Goal: Task Accomplishment & Management: Use online tool/utility

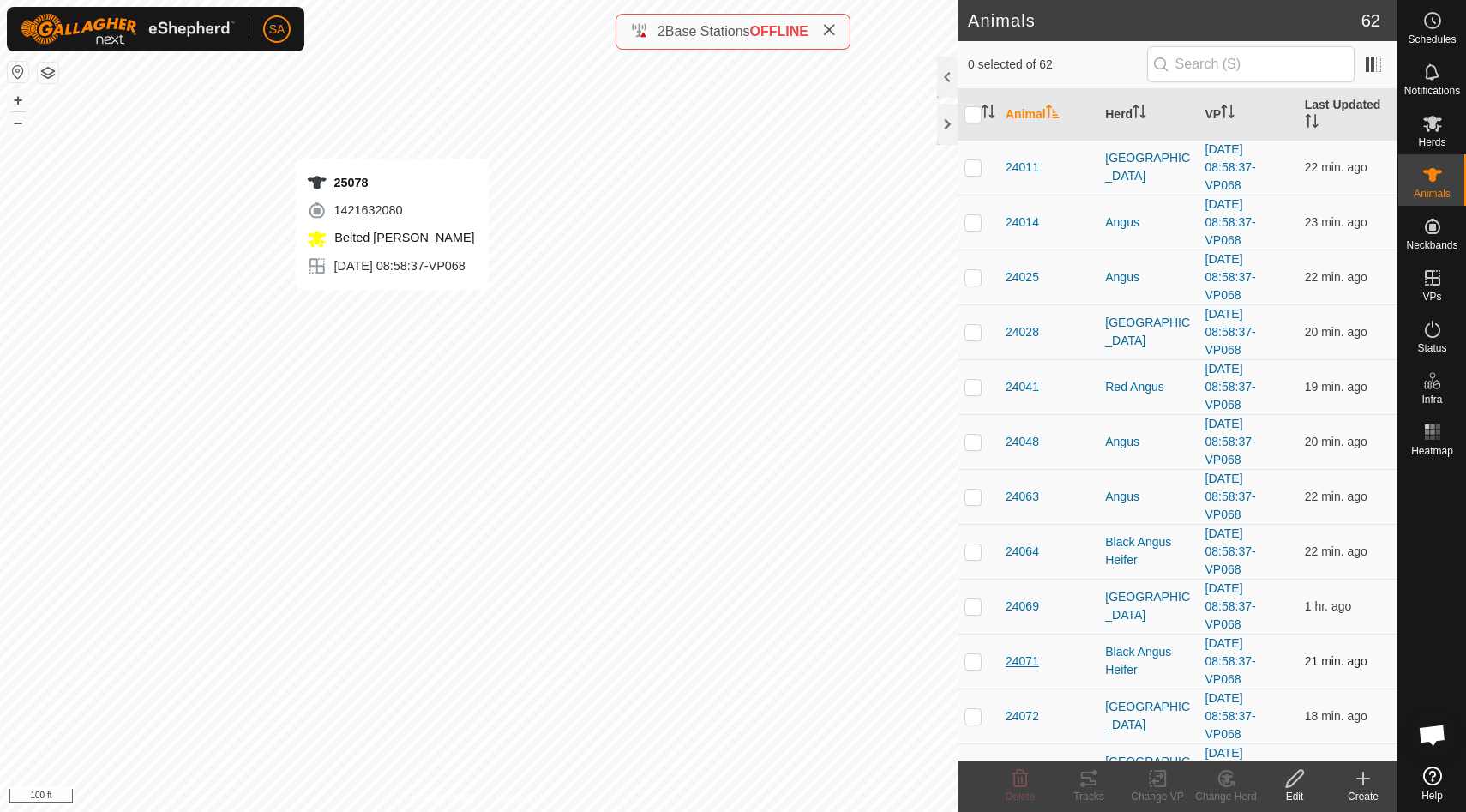
checkbox input "true"
click at [1088, 787] on icon at bounding box center [1089, 778] width 21 height 21
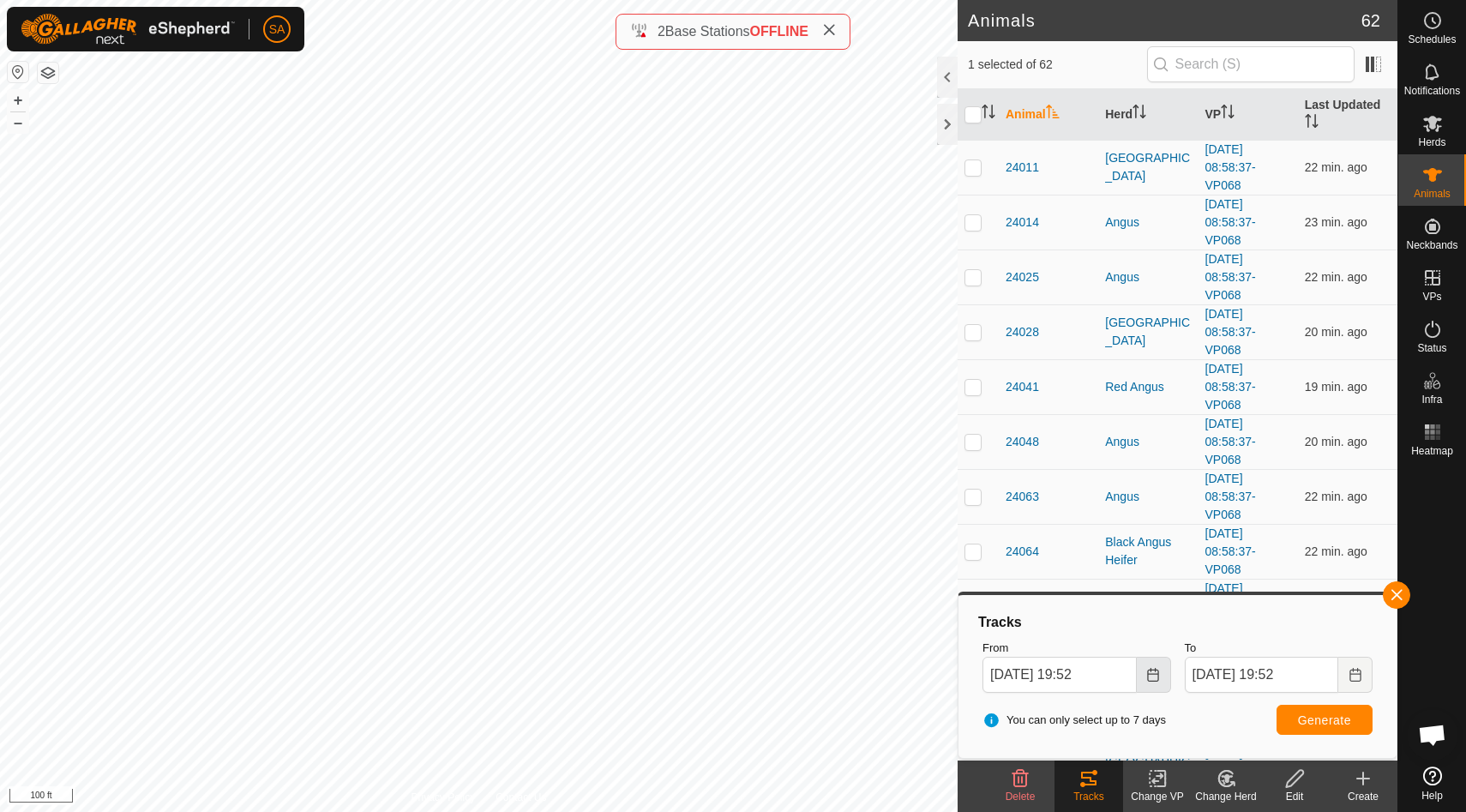
click at [1160, 675] on icon "Choose Date" at bounding box center [1152, 674] width 14 height 14
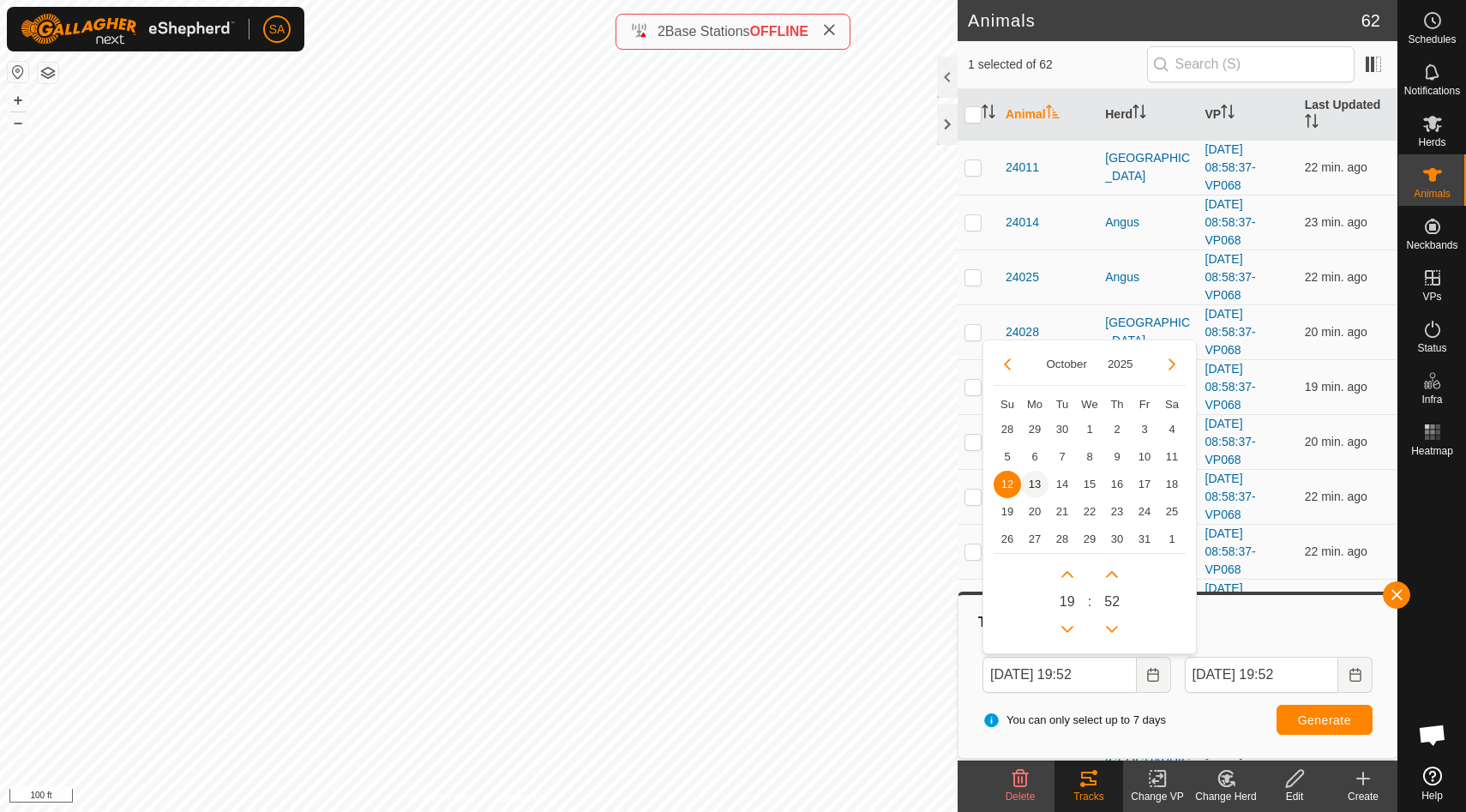
click at [1036, 481] on span "13" at bounding box center [1034, 484] width 27 height 27
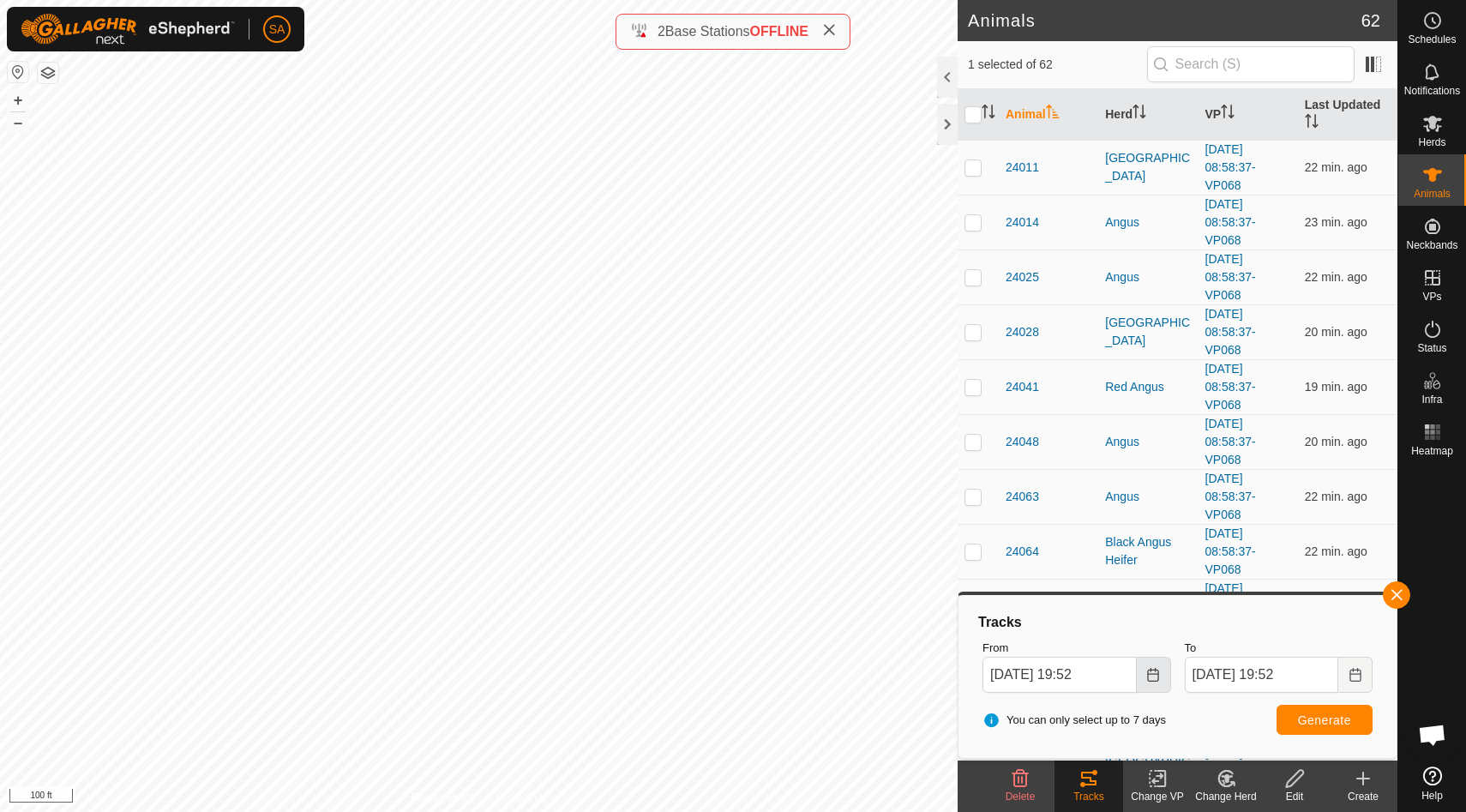
click at [1155, 673] on icon "Choose Date" at bounding box center [1152, 674] width 14 height 14
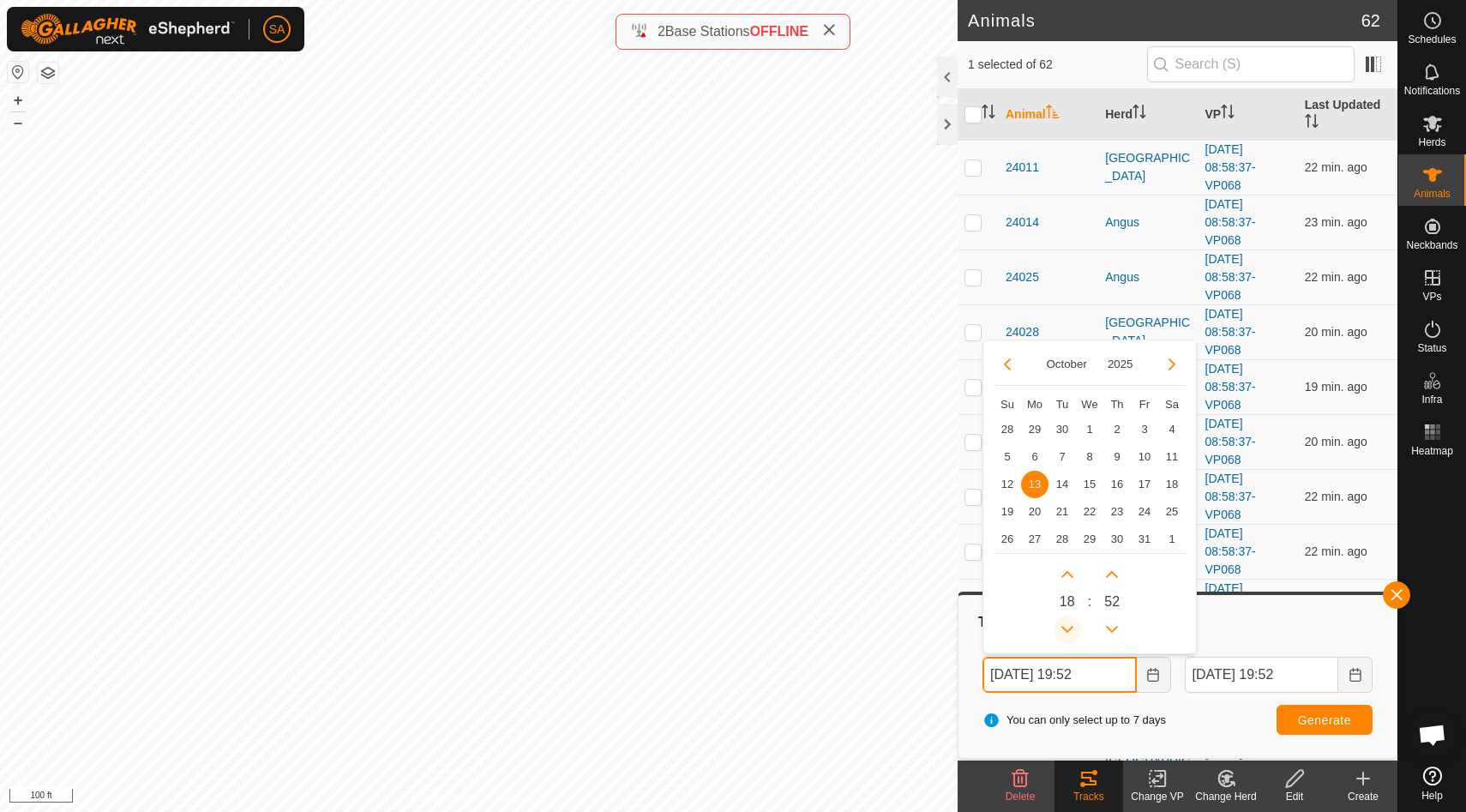
click at [1071, 624] on button "Previous Hour" at bounding box center [1067, 629] width 27 height 27
click at [1072, 624] on span "Previous Hour" at bounding box center [1072, 624] width 0 height 0
click at [1071, 624] on button "Previous Hour" at bounding box center [1067, 629] width 27 height 27
click at [1071, 624] on icon "Previous Hour" at bounding box center [1067, 629] width 14 height 14
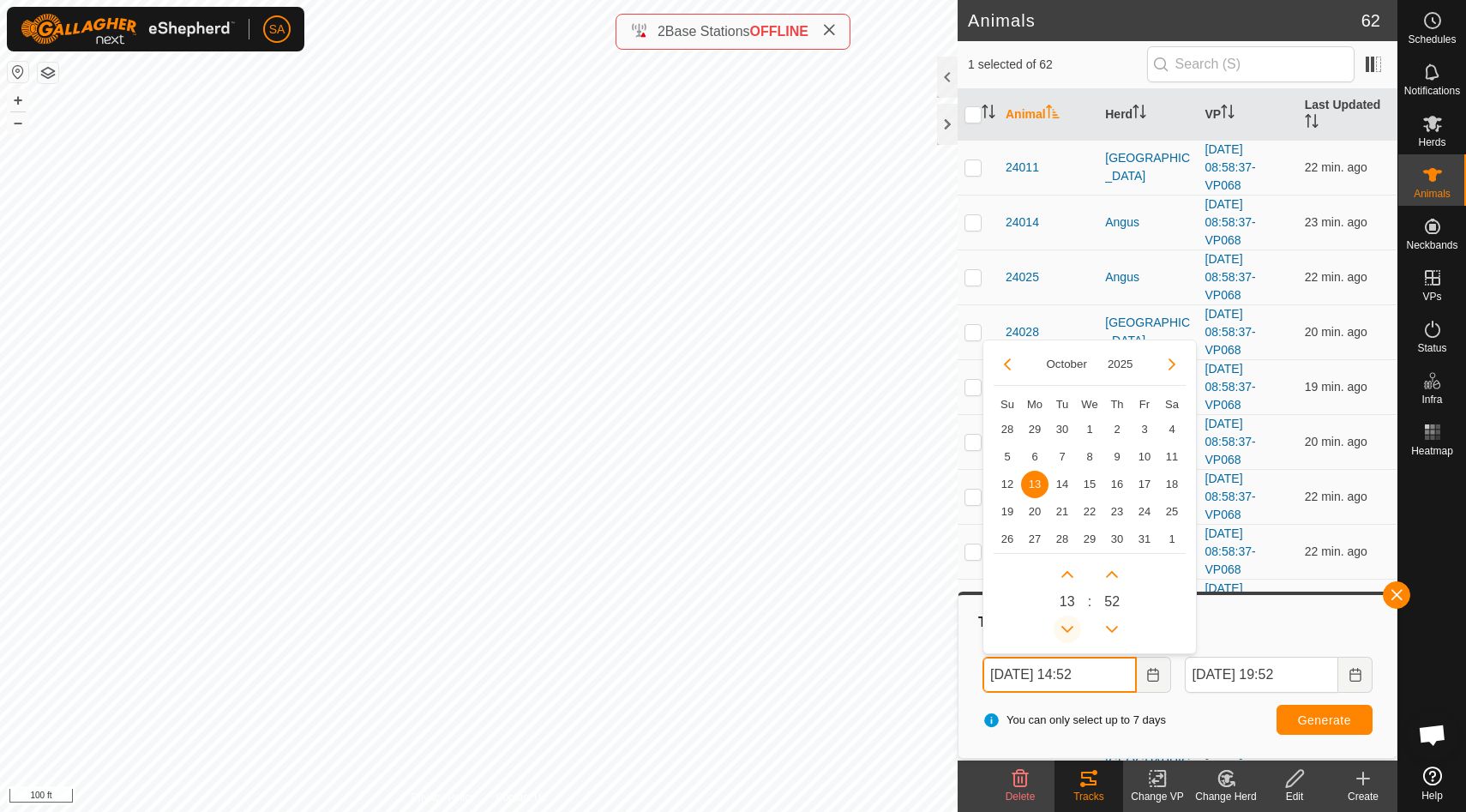
click at [1071, 624] on icon "Previous Hour" at bounding box center [1067, 629] width 14 height 14
click at [1071, 624] on button "Previous Hour" at bounding box center [1067, 629] width 27 height 27
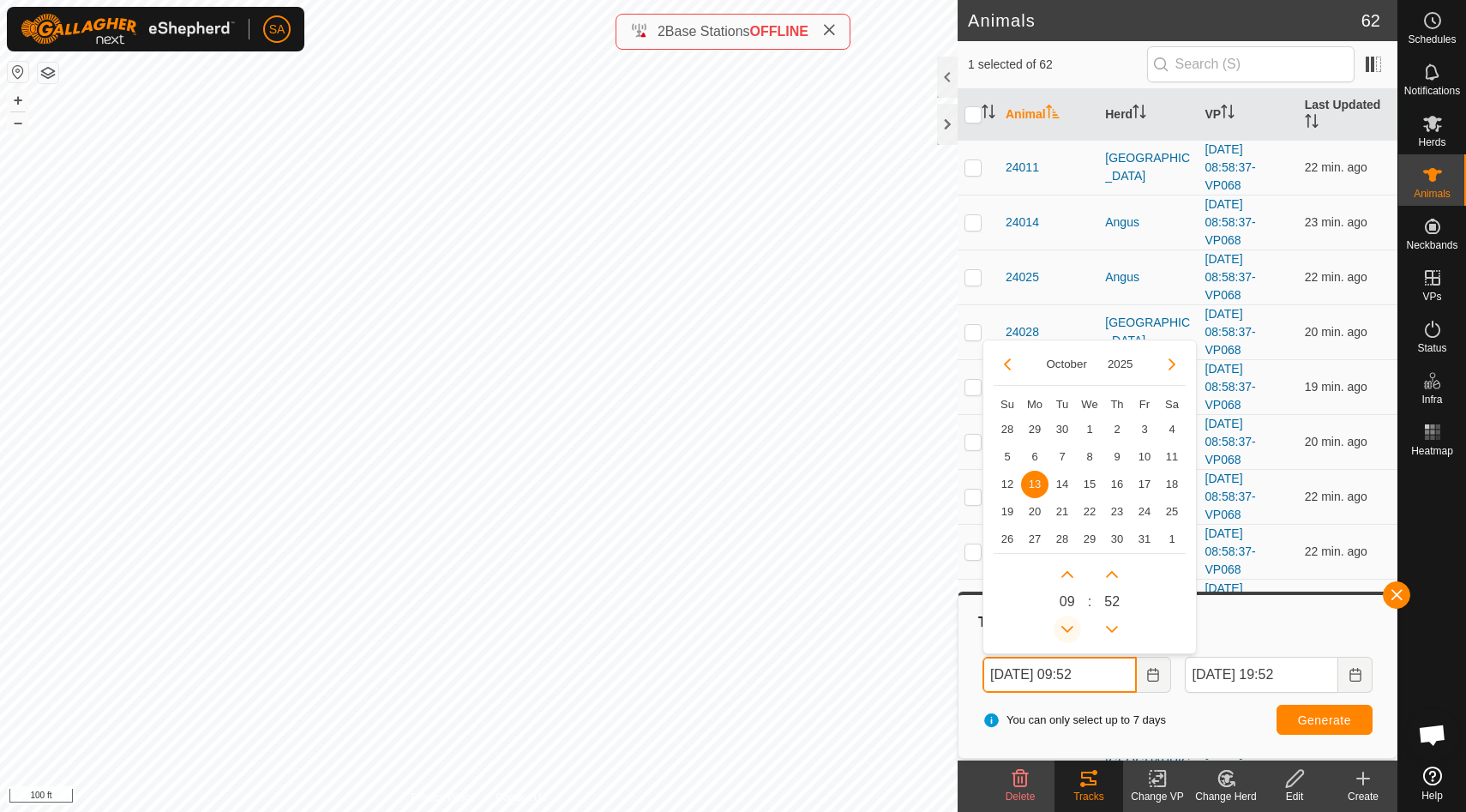
click at [1071, 624] on button "Previous Hour" at bounding box center [1067, 629] width 27 height 27
click at [1071, 624] on icon "Previous Hour" at bounding box center [1067, 629] width 14 height 14
click at [1071, 624] on button "Previous Hour" at bounding box center [1067, 629] width 27 height 27
click at [1328, 720] on span "Generate" at bounding box center [1325, 720] width 53 height 14
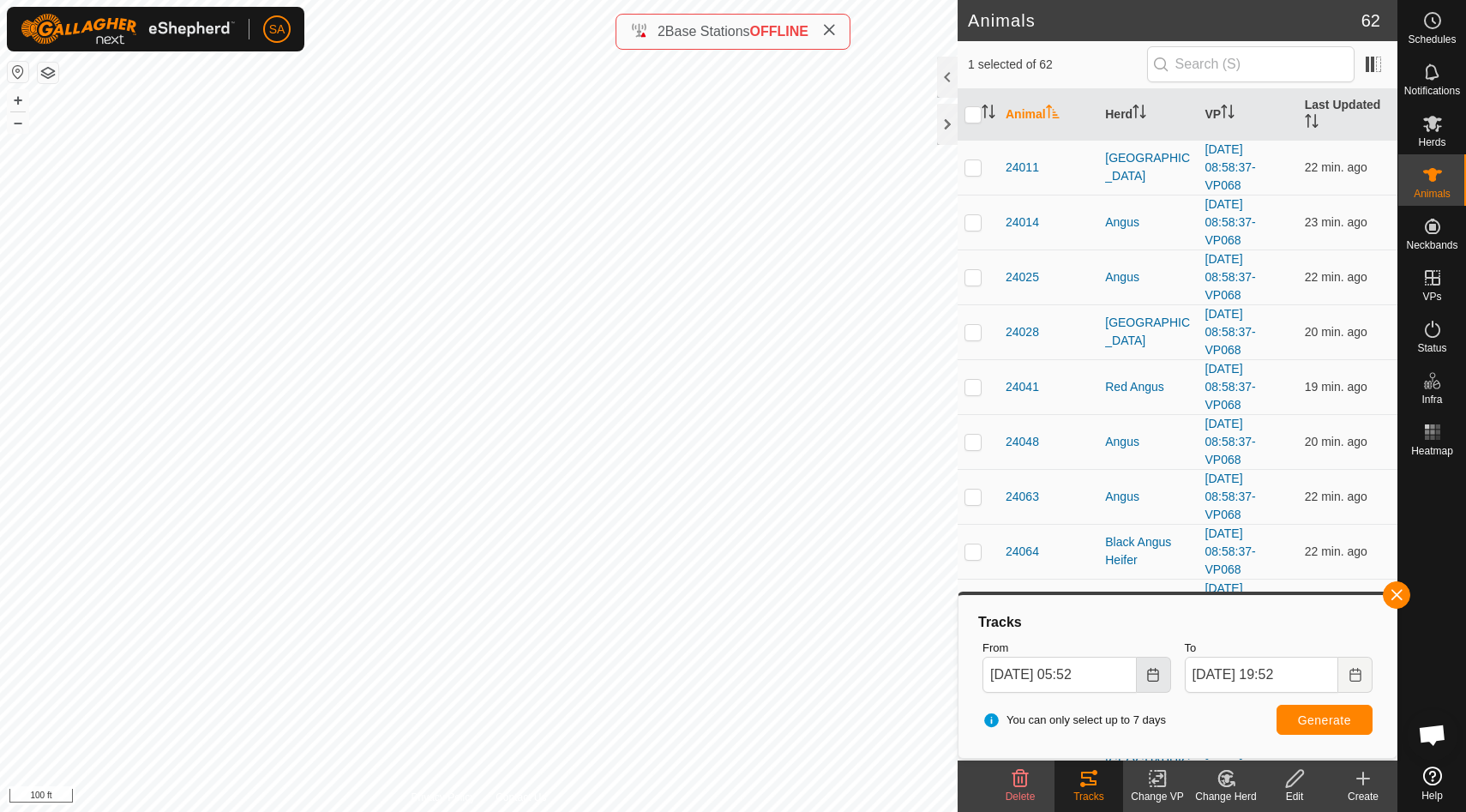
click at [1146, 674] on icon "Choose Date" at bounding box center [1152, 674] width 14 height 14
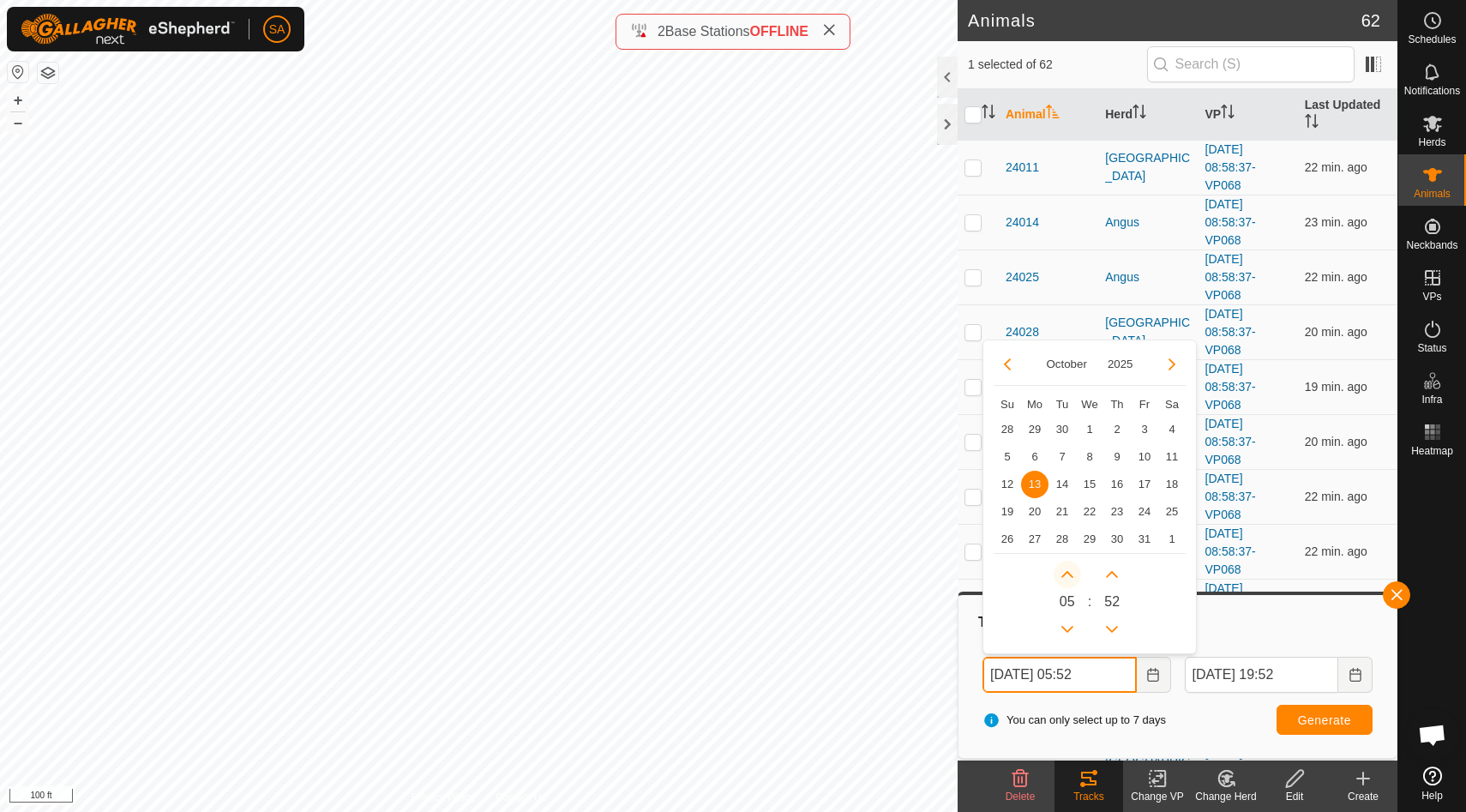
click at [1067, 575] on button "Next Hour" at bounding box center [1067, 575] width 27 height 27
click at [1068, 576] on span "Next Hour" at bounding box center [1068, 576] width 0 height 0
click at [1067, 575] on button "Next Hour" at bounding box center [1067, 575] width 27 height 27
click at [1067, 575] on icon "Next Hour" at bounding box center [1067, 574] width 14 height 14
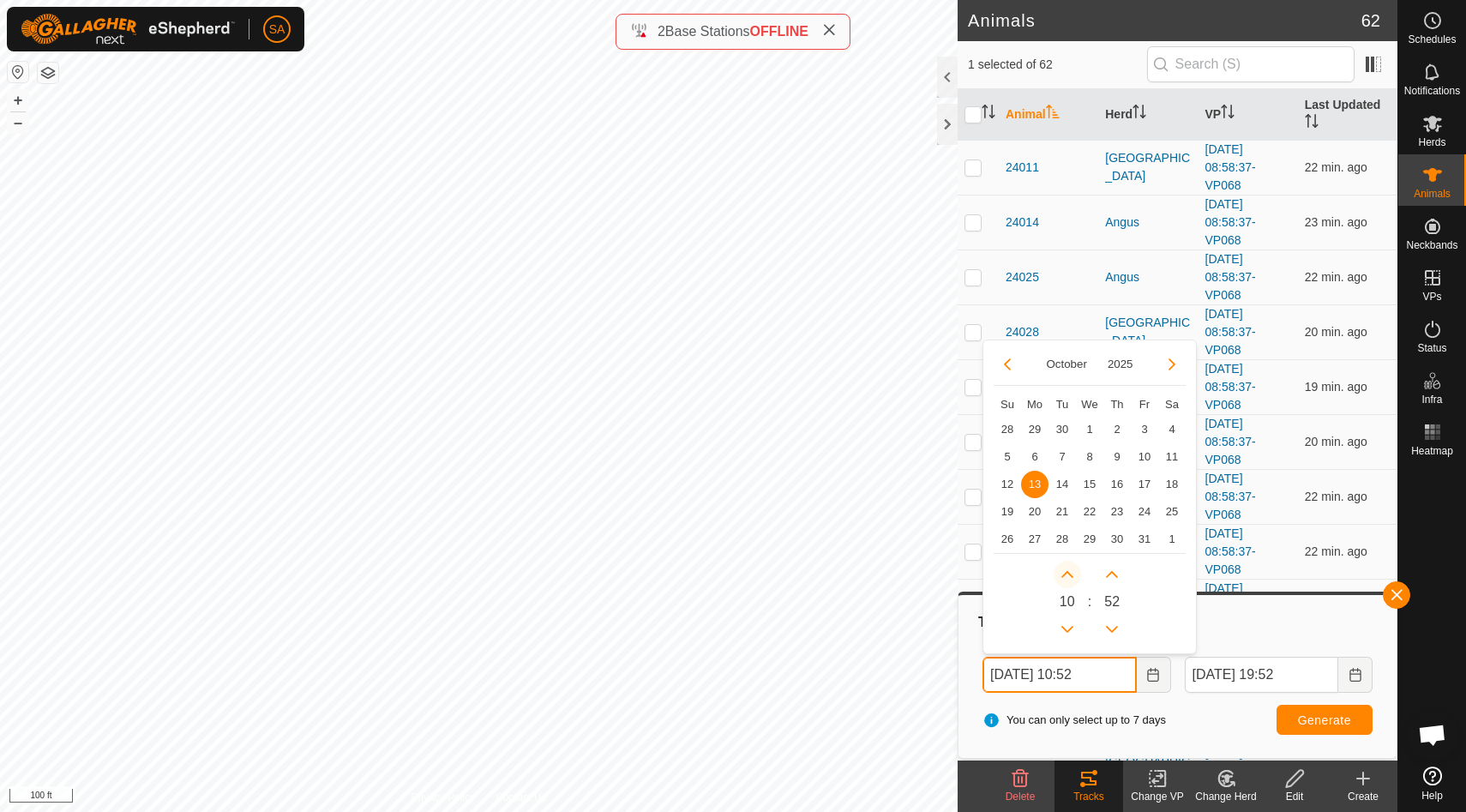
click at [1067, 575] on icon "Next Hour" at bounding box center [1067, 574] width 14 height 14
click at [1067, 575] on button "Next Hour" at bounding box center [1067, 575] width 27 height 27
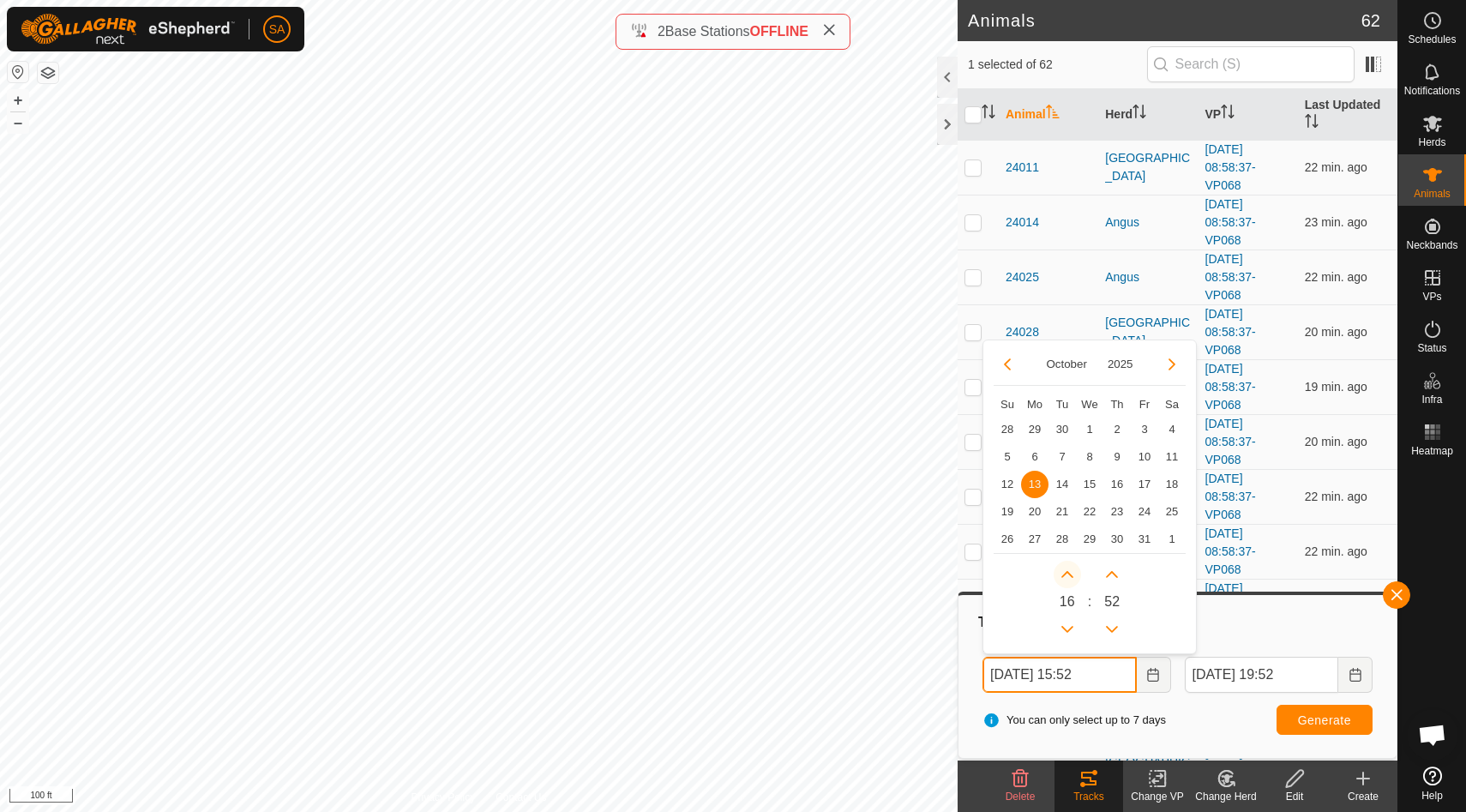
click at [1067, 575] on button "Next Hour" at bounding box center [1067, 575] width 27 height 27
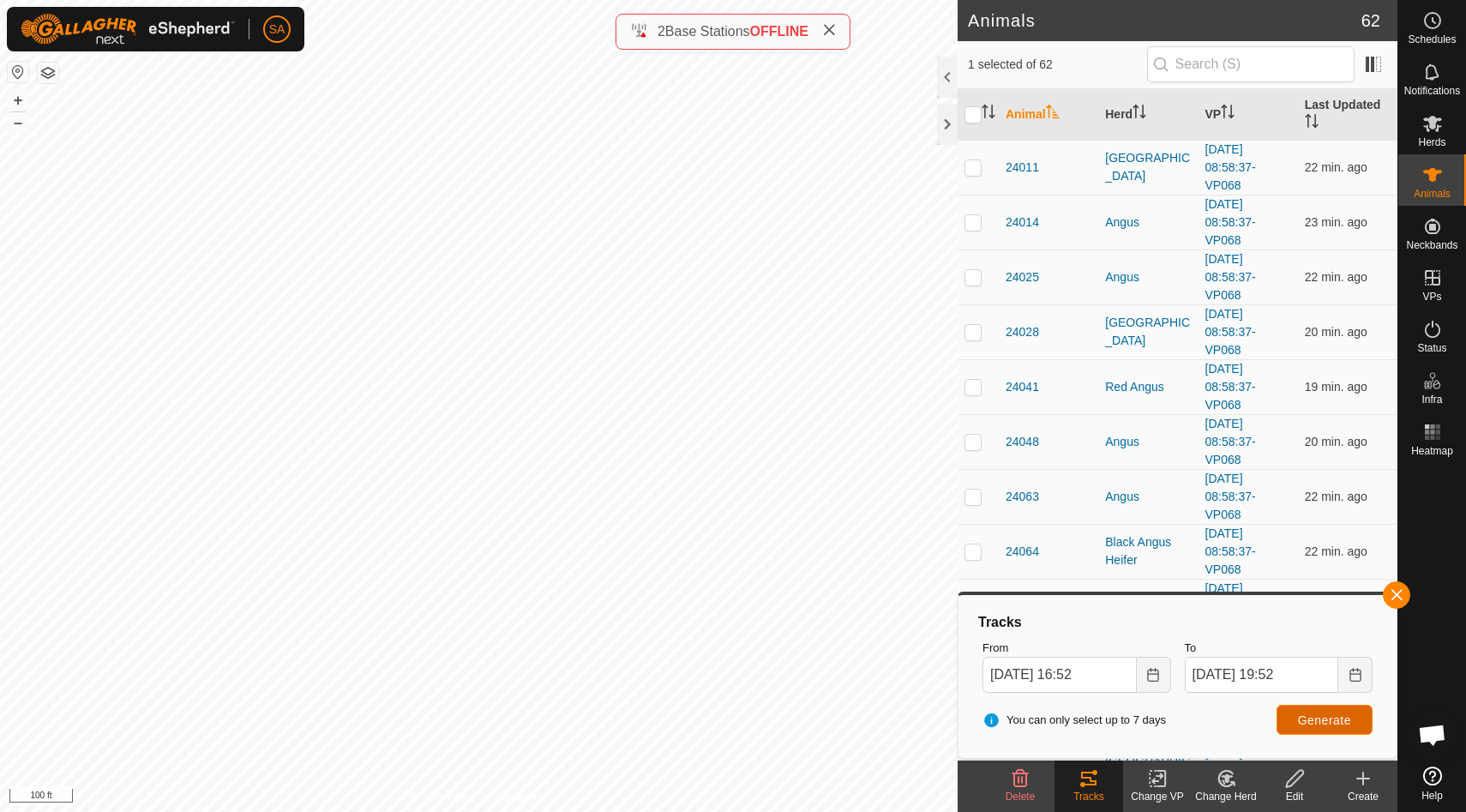
click at [1322, 718] on span "Generate" at bounding box center [1325, 720] width 53 height 14
click at [1161, 675] on button "Choose Date" at bounding box center [1154, 674] width 34 height 36
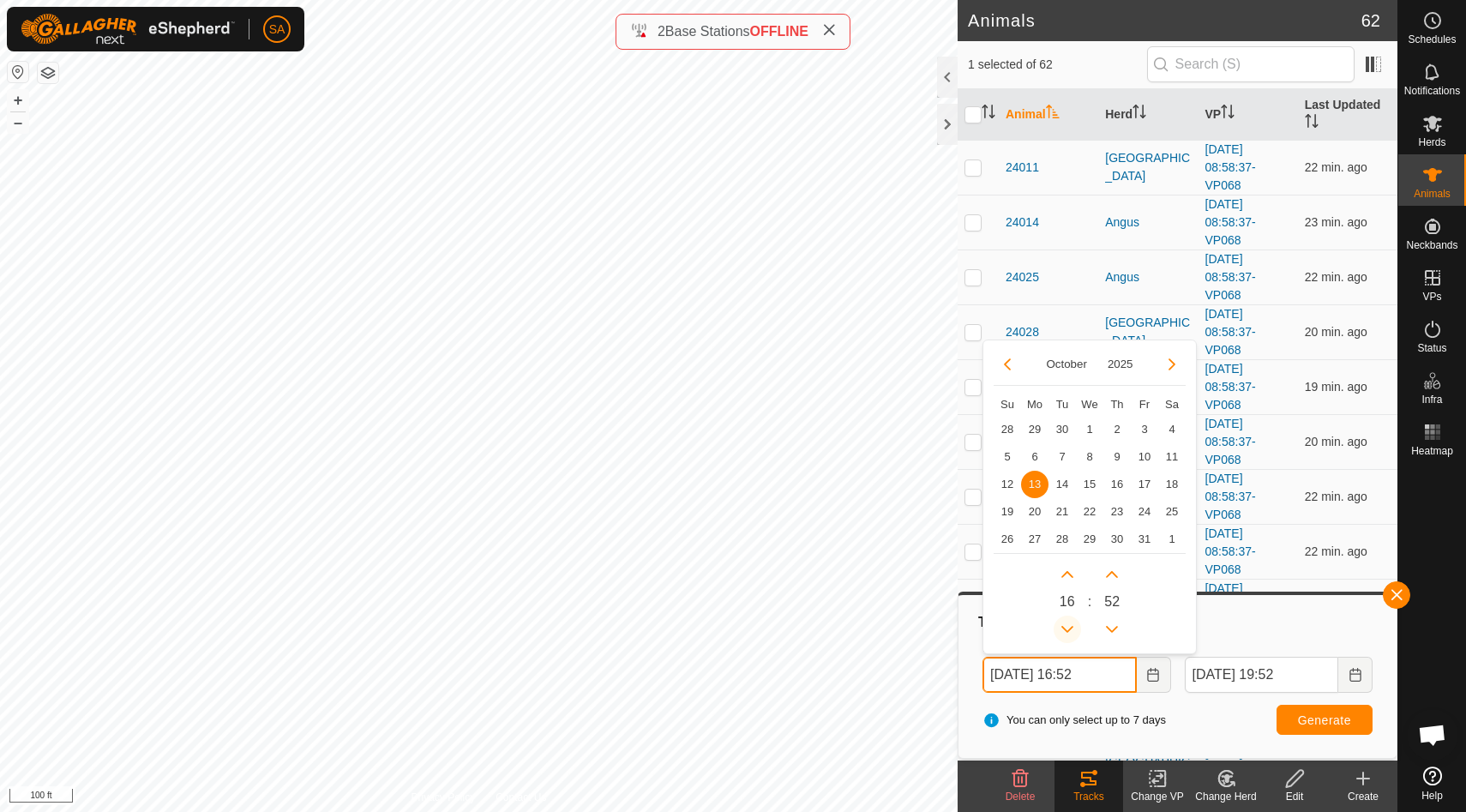
click at [1069, 630] on button "Previous Hour" at bounding box center [1067, 629] width 27 height 27
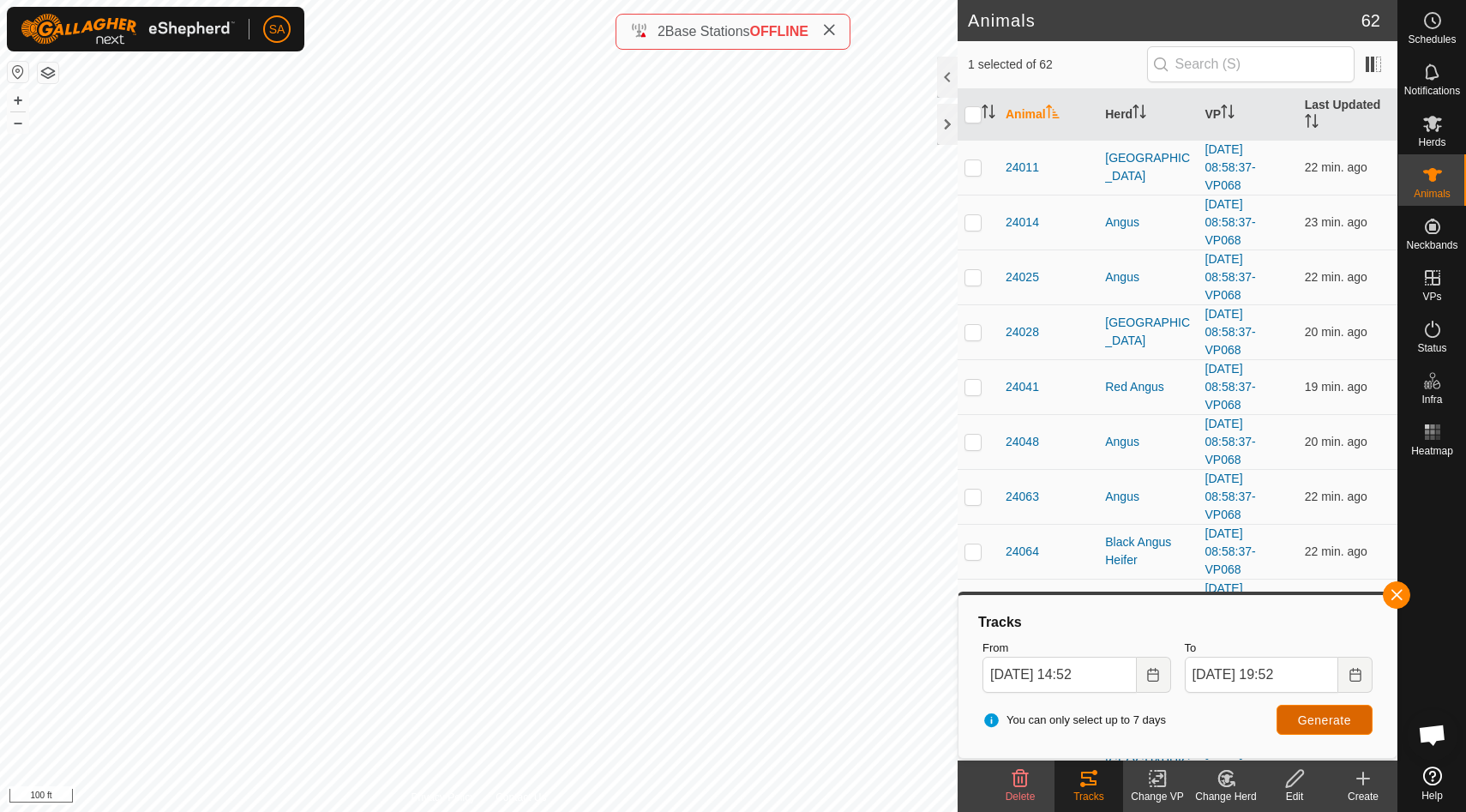
click at [1339, 720] on span "Generate" at bounding box center [1325, 720] width 53 height 14
click at [1152, 675] on icon "Choose Date" at bounding box center [1152, 674] width 14 height 14
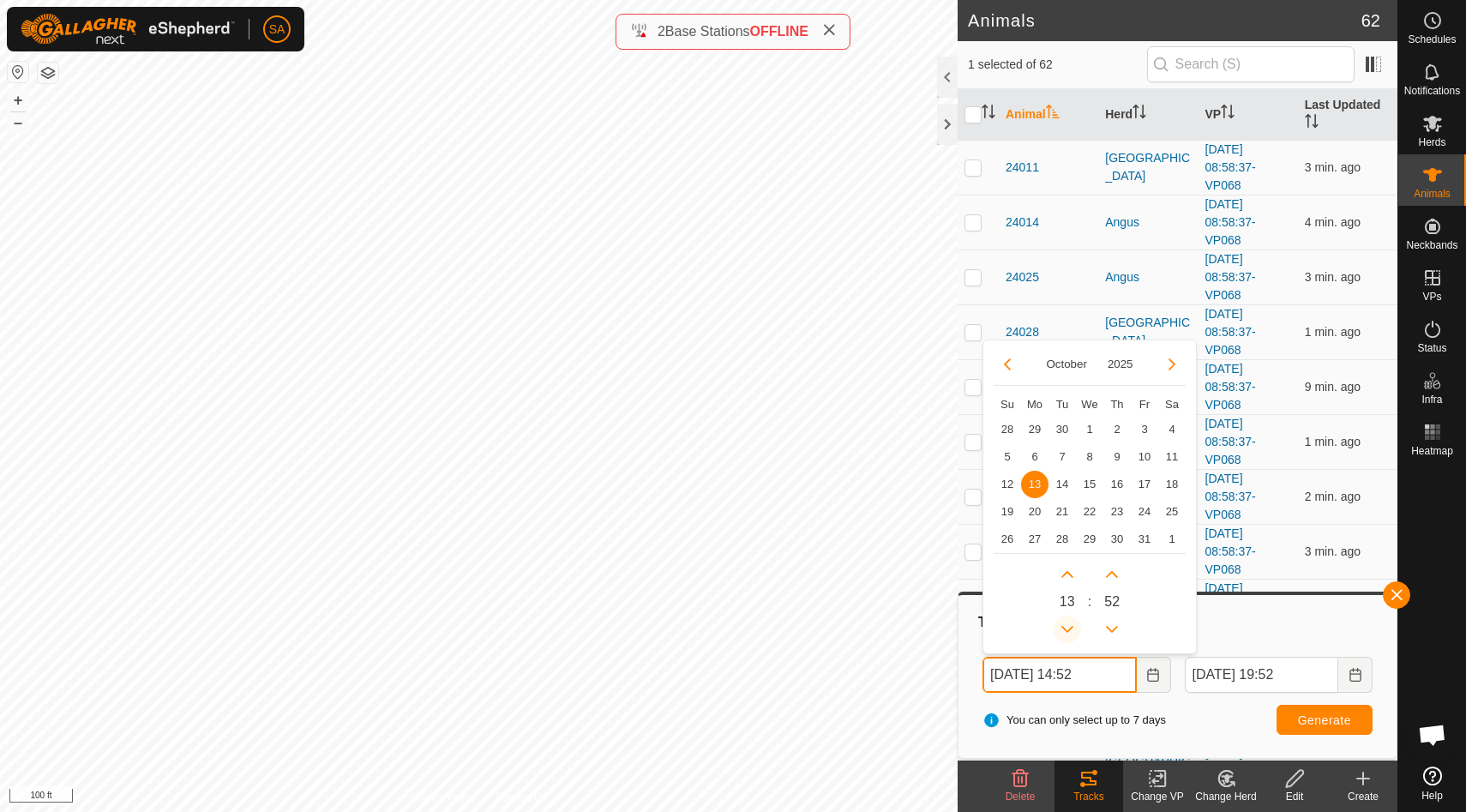
click at [1066, 626] on button "Previous Hour" at bounding box center [1067, 629] width 27 height 27
type input "[DATE] 12:52"
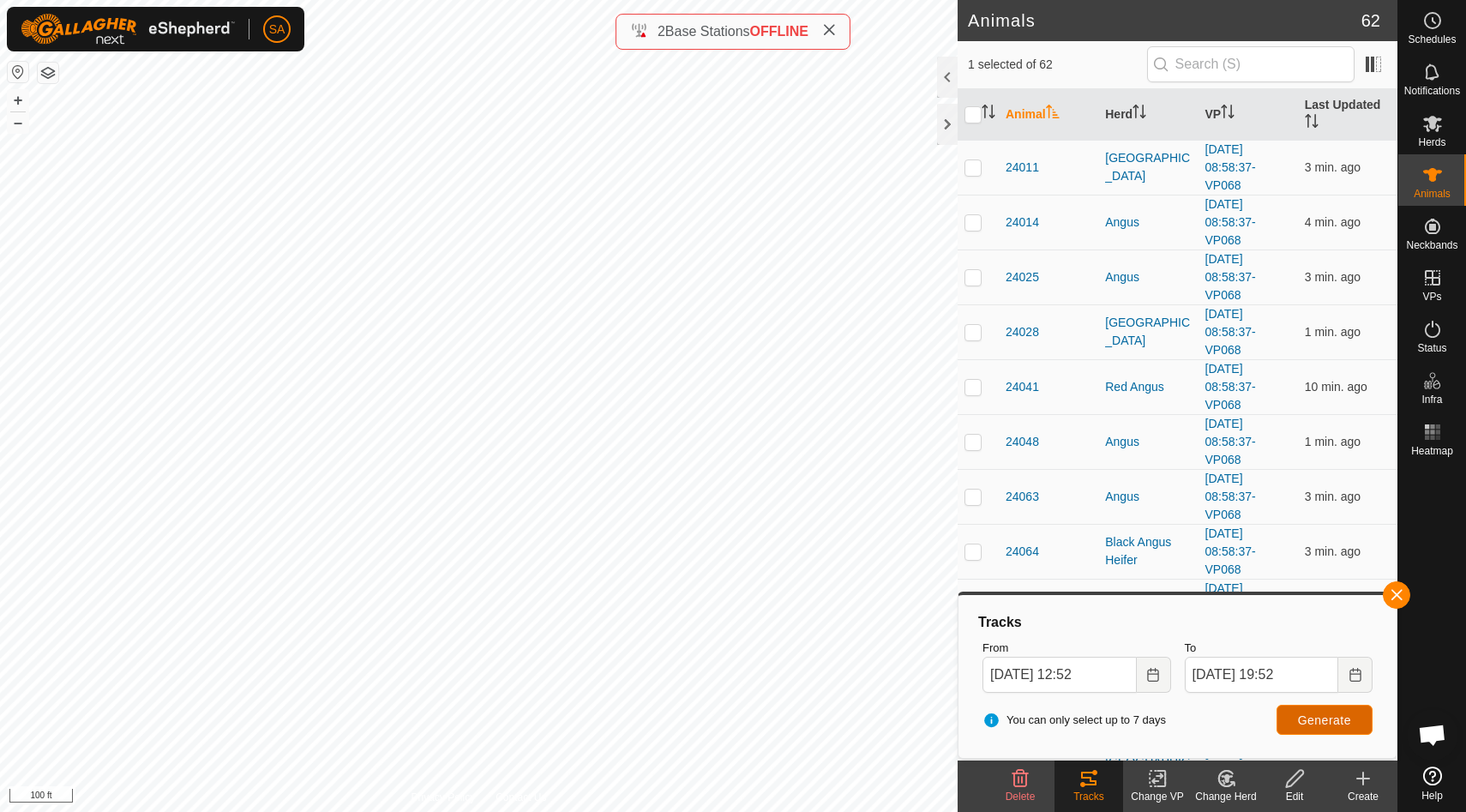
click at [1315, 719] on span "Generate" at bounding box center [1325, 720] width 53 height 14
click at [976, 497] on p-checkbox at bounding box center [973, 496] width 17 height 14
click at [1332, 720] on span "Generate" at bounding box center [1325, 720] width 53 height 14
click at [974, 493] on p-checkbox at bounding box center [973, 496] width 17 height 14
checkbox input "false"
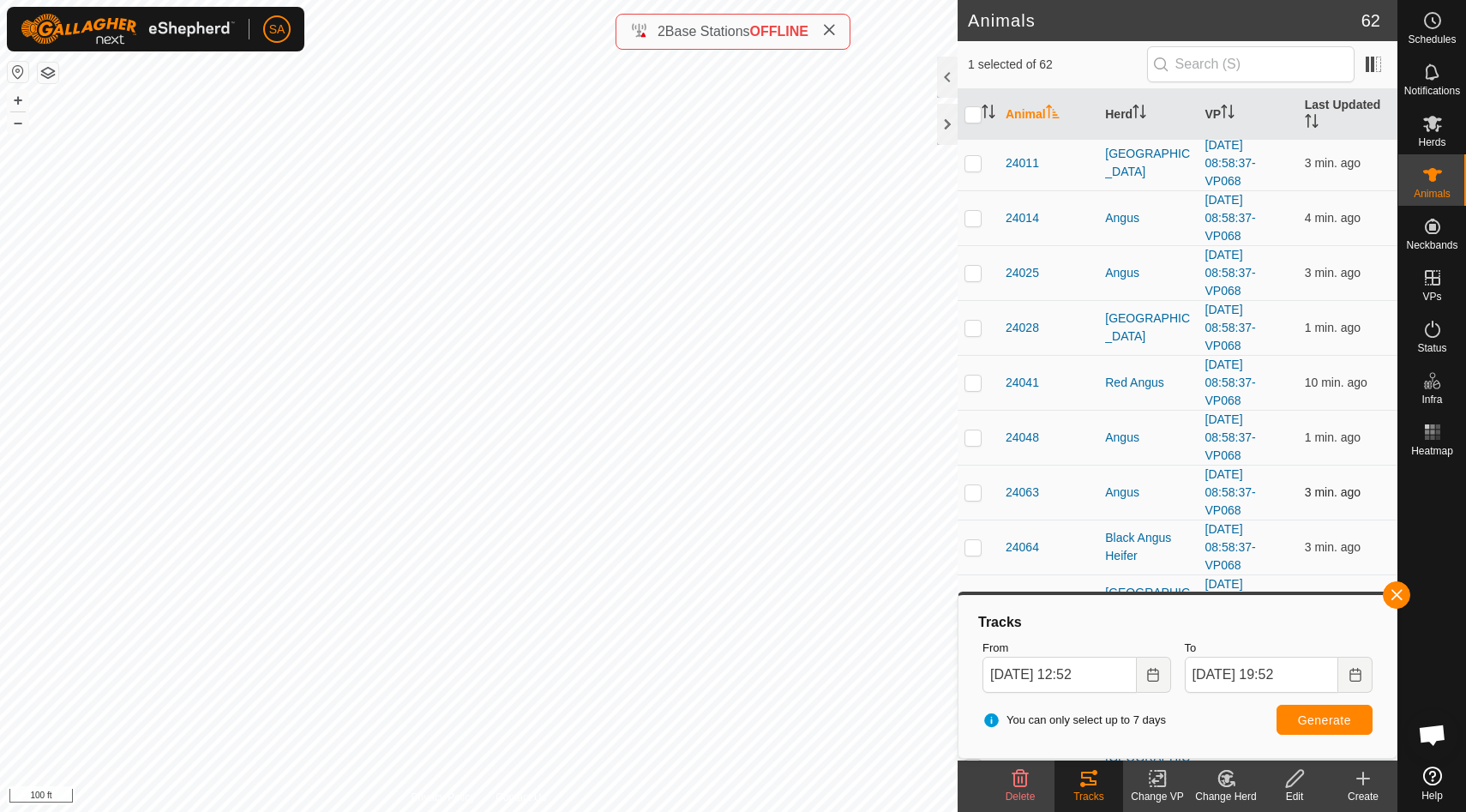
scroll to position [6, 0]
click at [972, 215] on p-checkbox at bounding box center [973, 216] width 17 height 14
click at [1320, 718] on span "Generate" at bounding box center [1325, 720] width 53 height 14
click at [974, 218] on p-checkbox at bounding box center [973, 216] width 17 height 14
checkbox input "false"
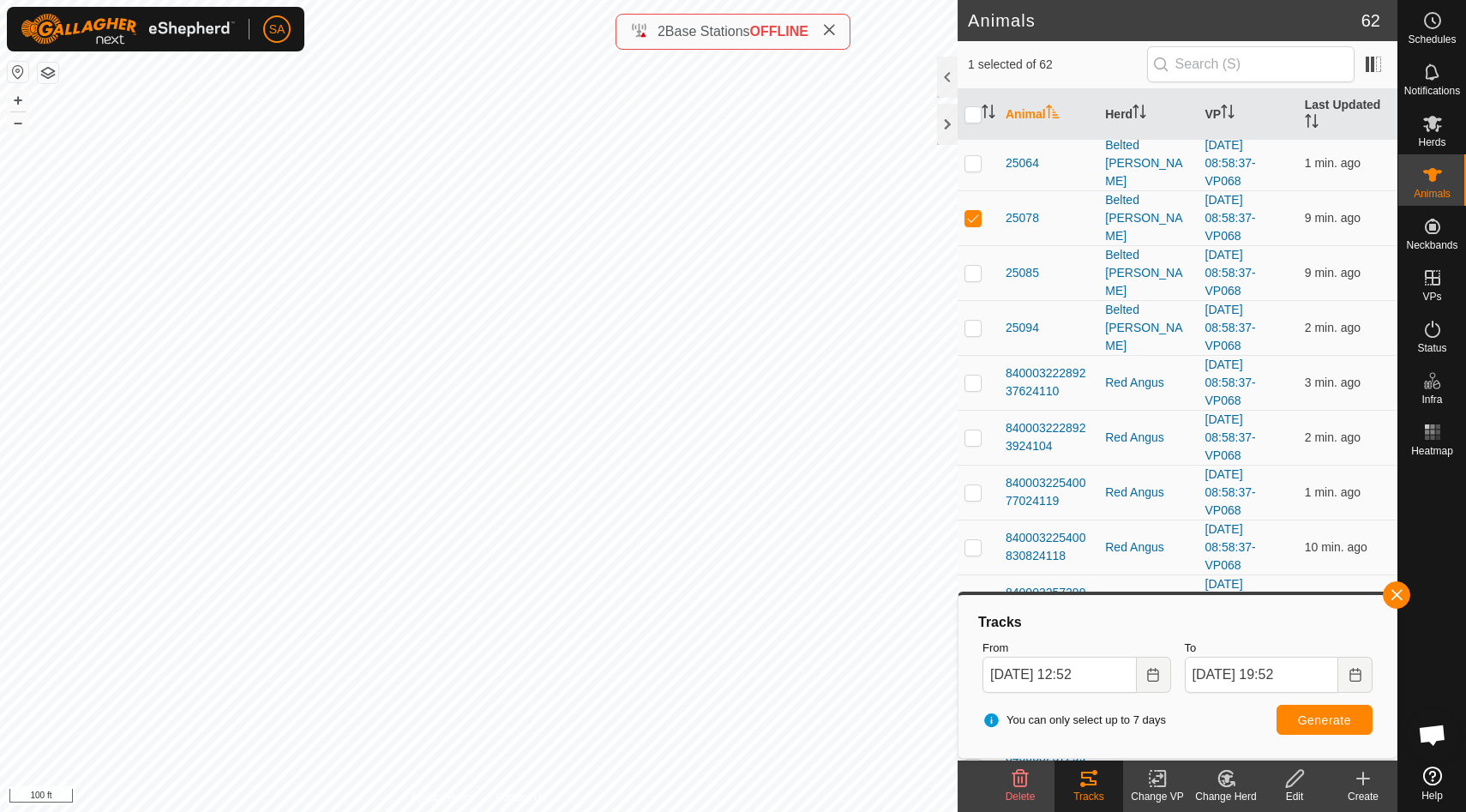
scroll to position [2669, 0]
click at [972, 273] on p-checkbox at bounding box center [973, 275] width 17 height 14
click at [1337, 720] on span "Generate" at bounding box center [1325, 720] width 53 height 14
click at [975, 275] on p-checkbox at bounding box center [973, 275] width 17 height 14
checkbox input "false"
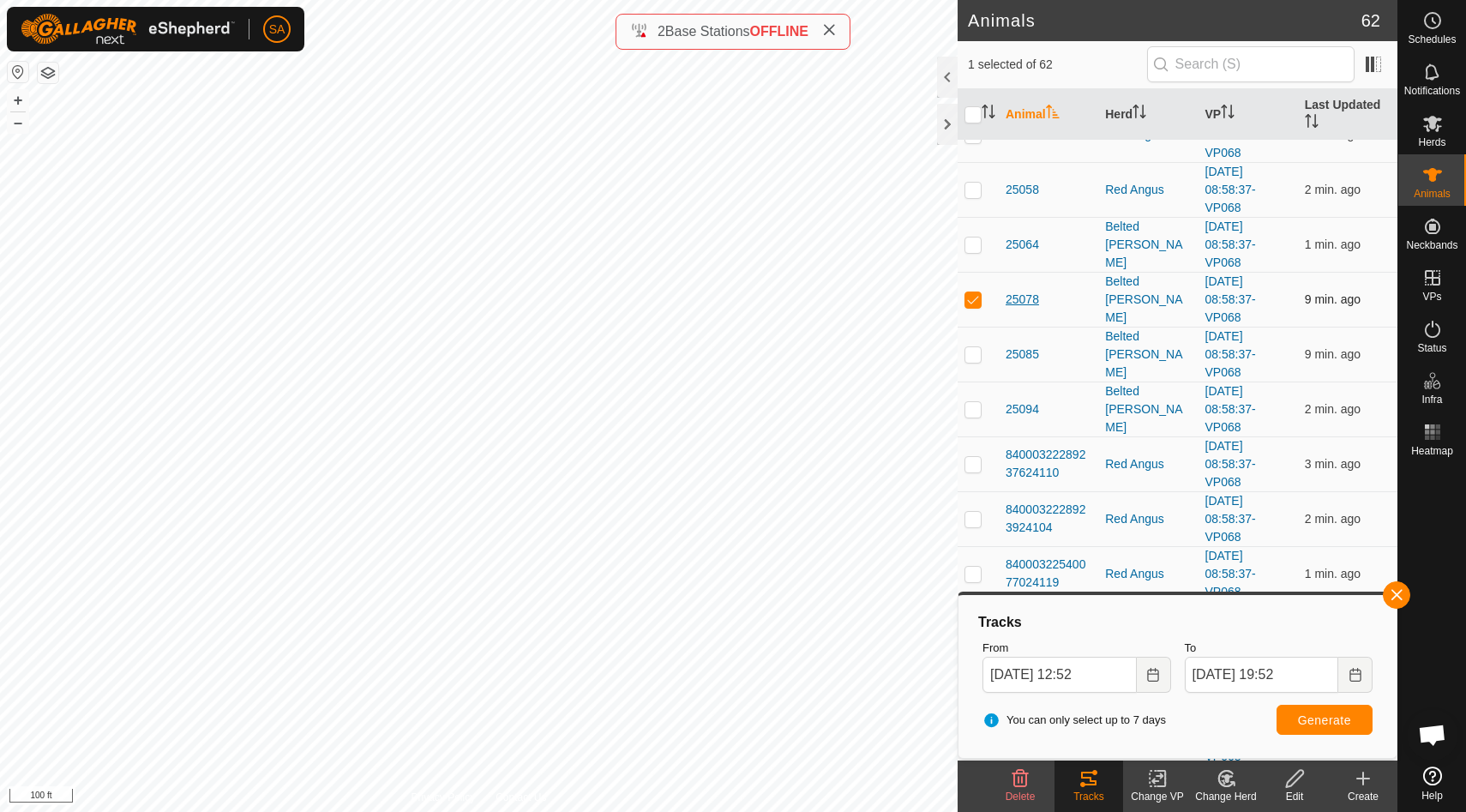
scroll to position [2741, 0]
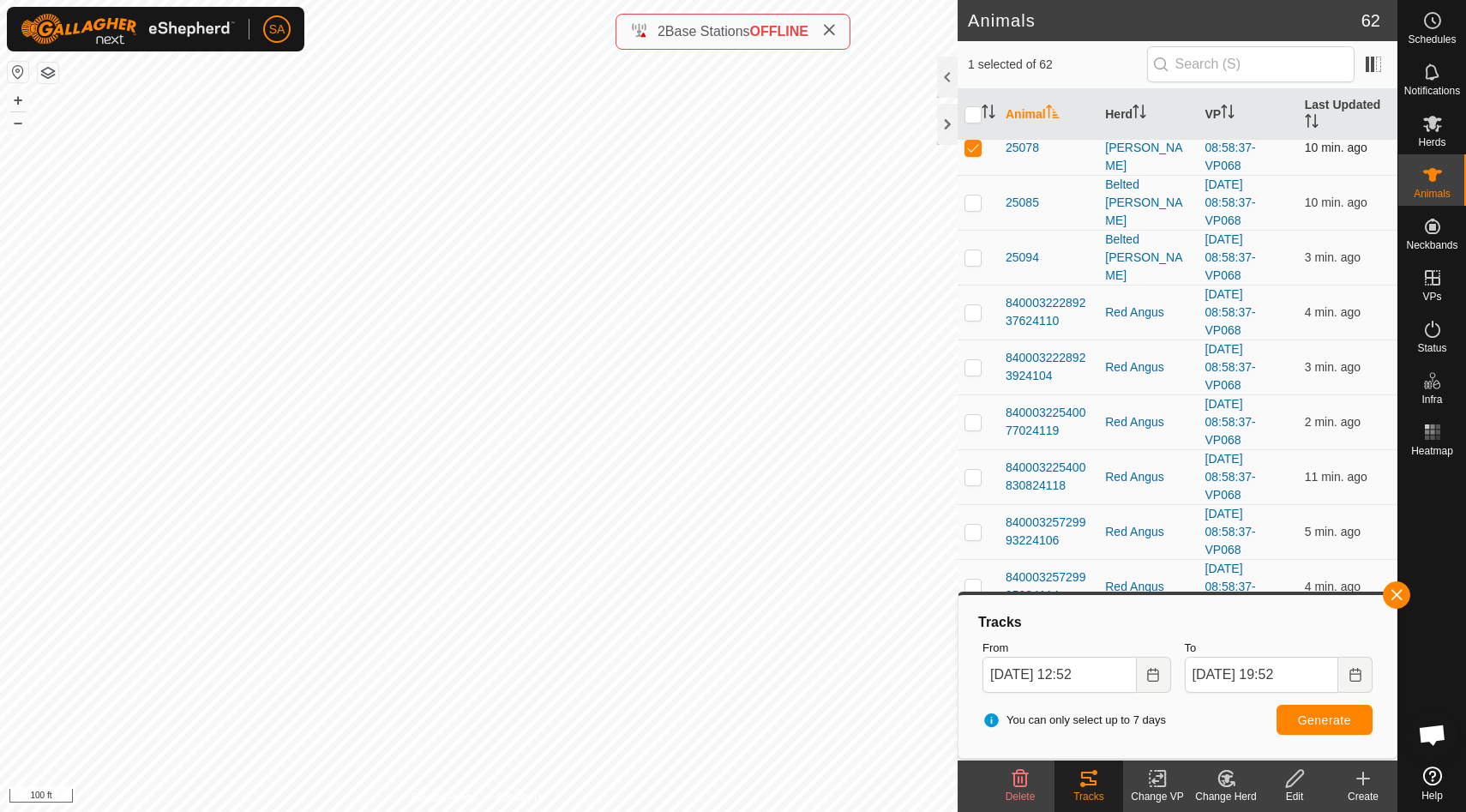
click at [975, 144] on p-checkbox at bounding box center [973, 147] width 17 height 14
checkbox input "false"
click at [975, 207] on p-checkbox at bounding box center [973, 202] width 17 height 14
click at [1310, 721] on span "Generate" at bounding box center [1325, 720] width 53 height 14
click at [973, 199] on p-checkbox at bounding box center [973, 202] width 17 height 14
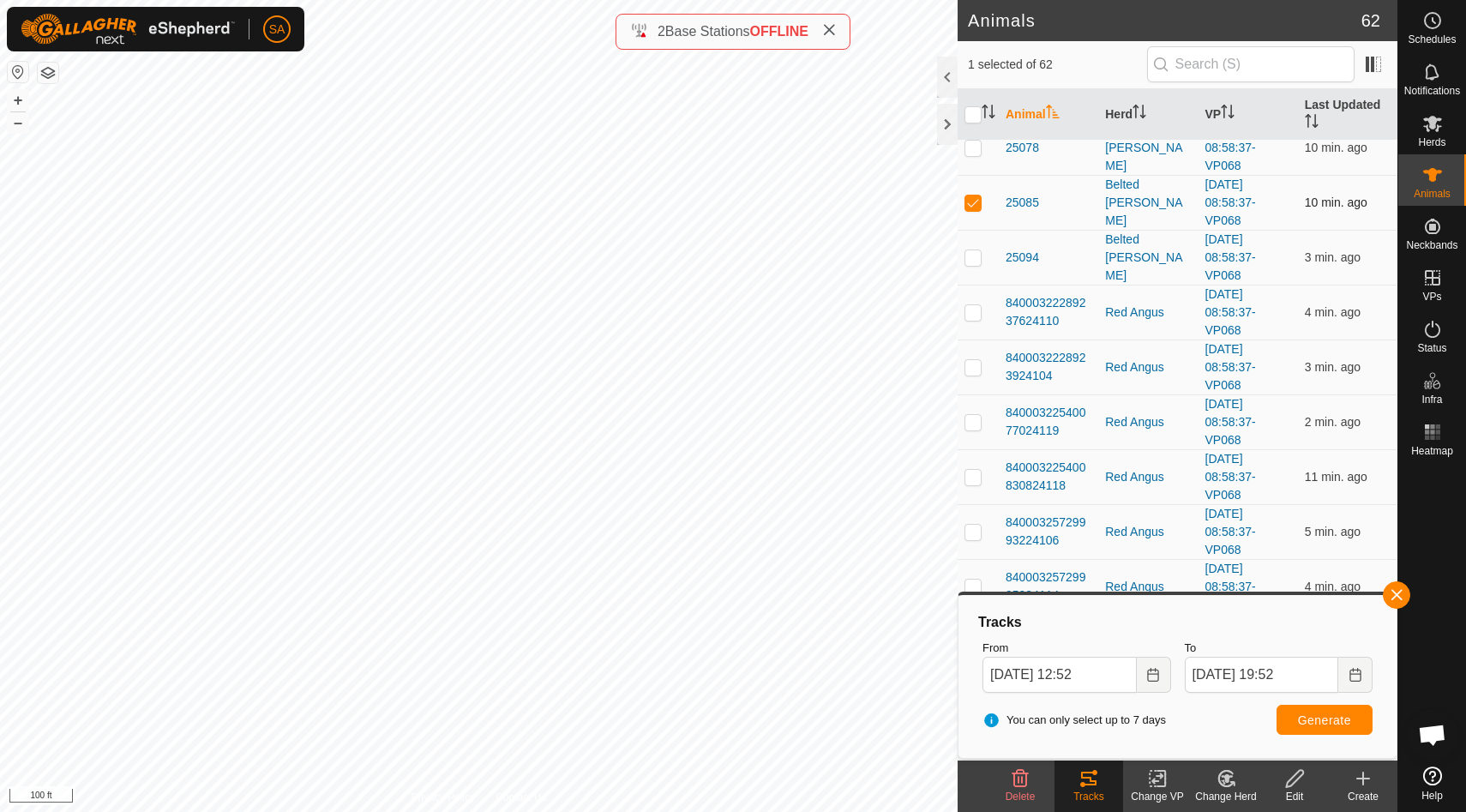
checkbox input "false"
click at [973, 254] on p-checkbox at bounding box center [973, 256] width 17 height 14
click at [1317, 722] on span "Generate" at bounding box center [1325, 720] width 53 height 14
click at [975, 259] on p-checkbox at bounding box center [973, 256] width 17 height 14
checkbox input "false"
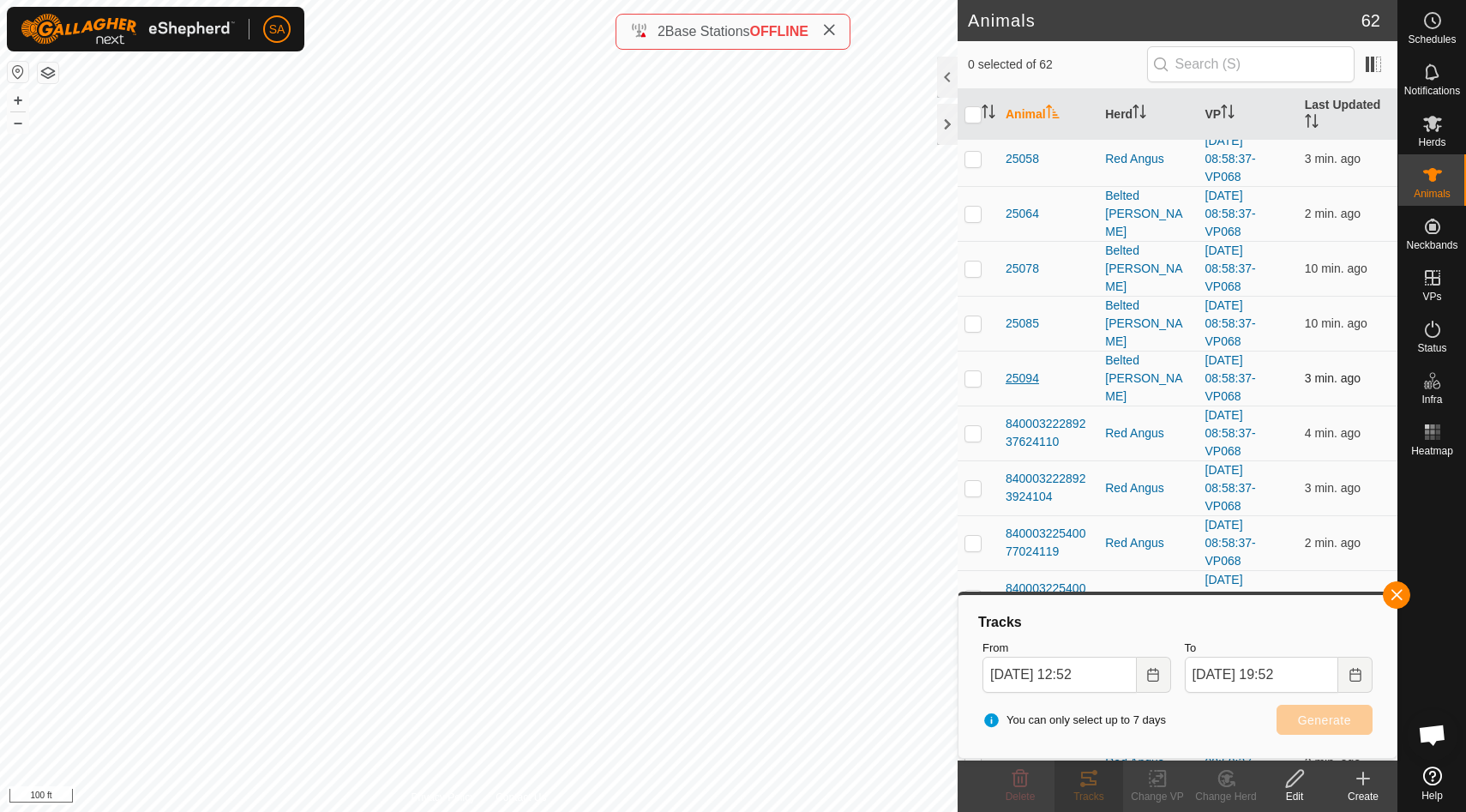
scroll to position [2613, 0]
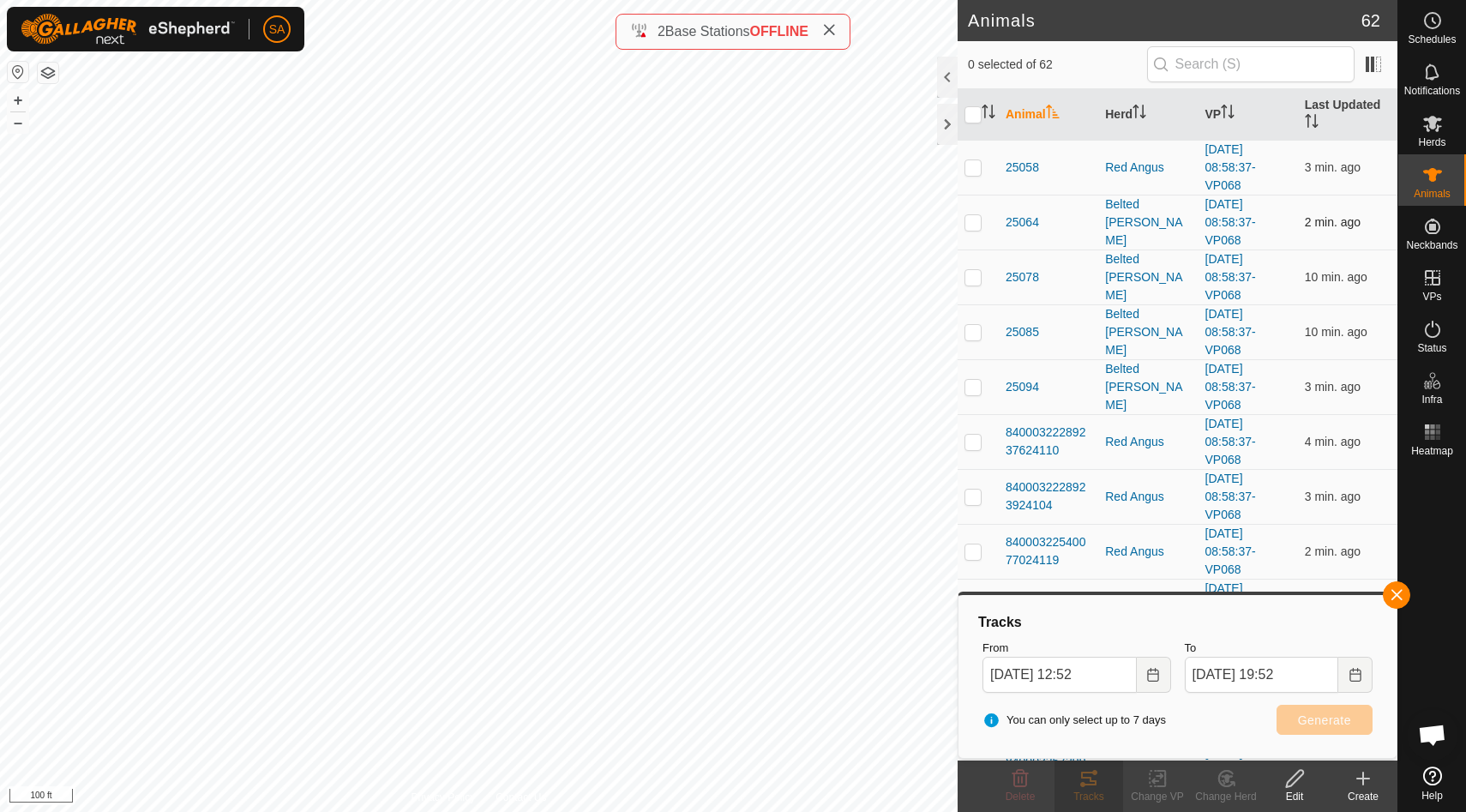
click at [972, 219] on p-checkbox at bounding box center [973, 221] width 17 height 14
click at [1310, 721] on span "Generate" at bounding box center [1325, 720] width 53 height 14
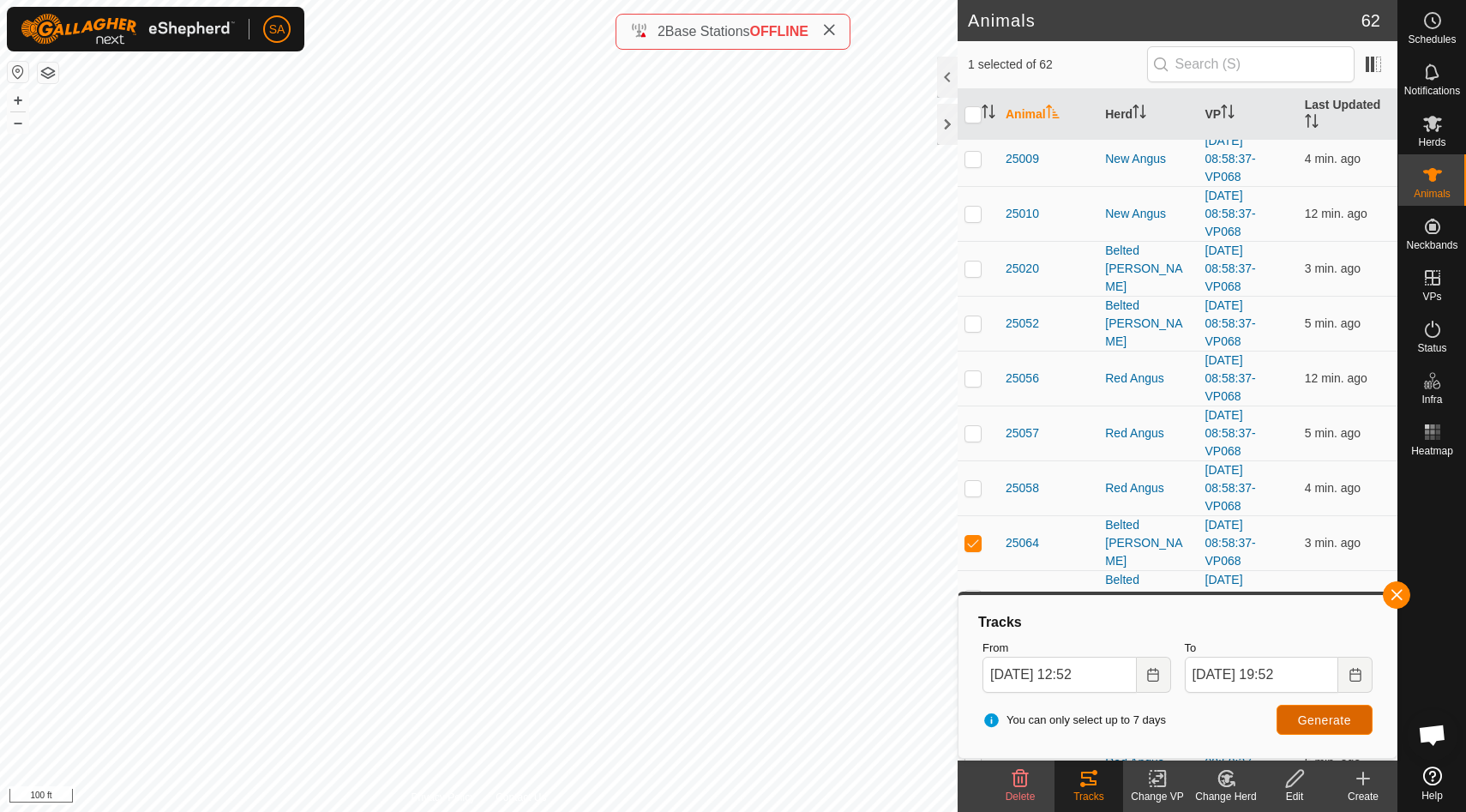
scroll to position [2282, 0]
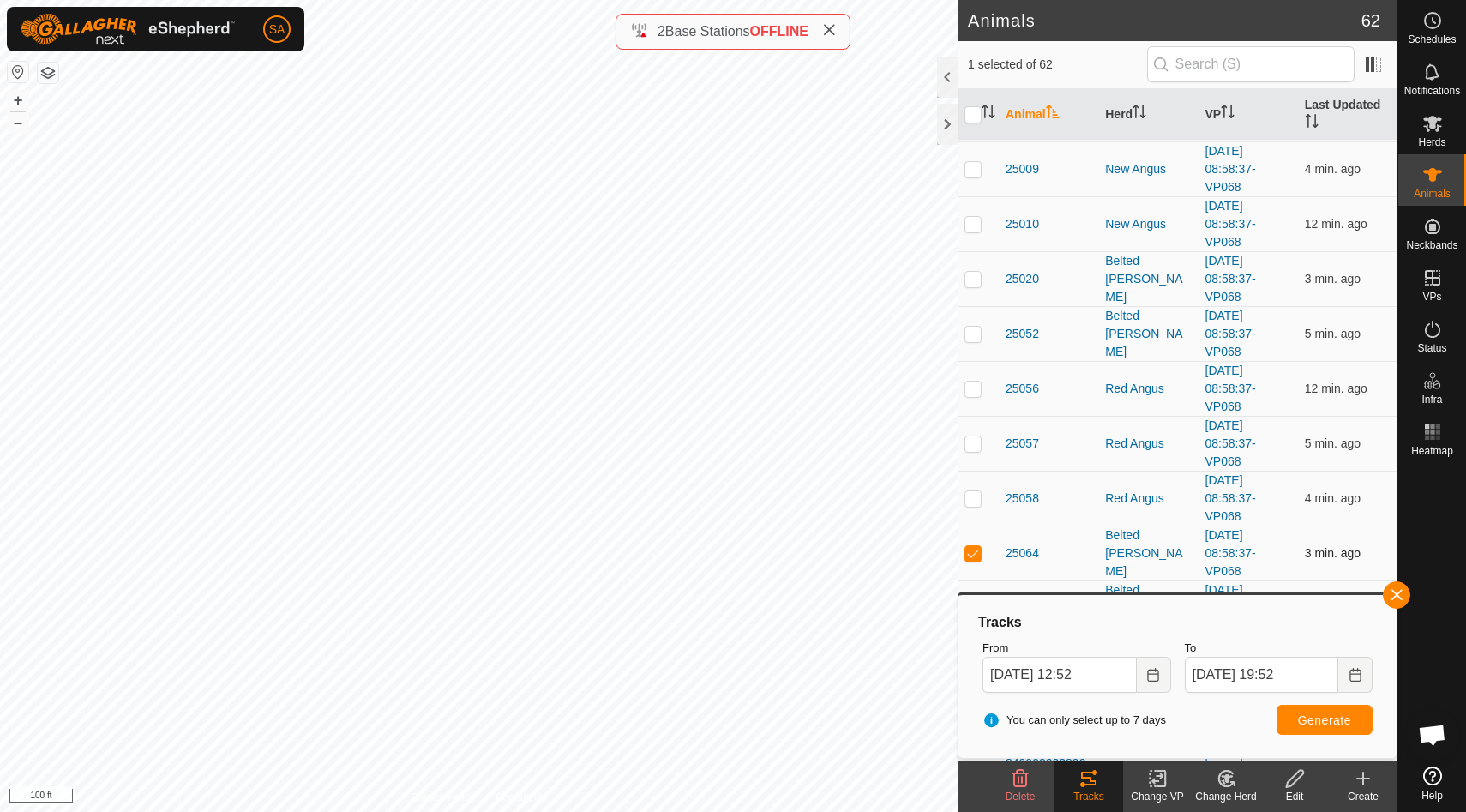
click at [972, 553] on p-checkbox at bounding box center [973, 552] width 17 height 14
checkbox input "false"
click at [972, 333] on p-checkbox at bounding box center [973, 333] width 17 height 14
click at [1306, 719] on span "Generate" at bounding box center [1325, 720] width 53 height 14
click at [973, 334] on p-checkbox at bounding box center [973, 333] width 17 height 14
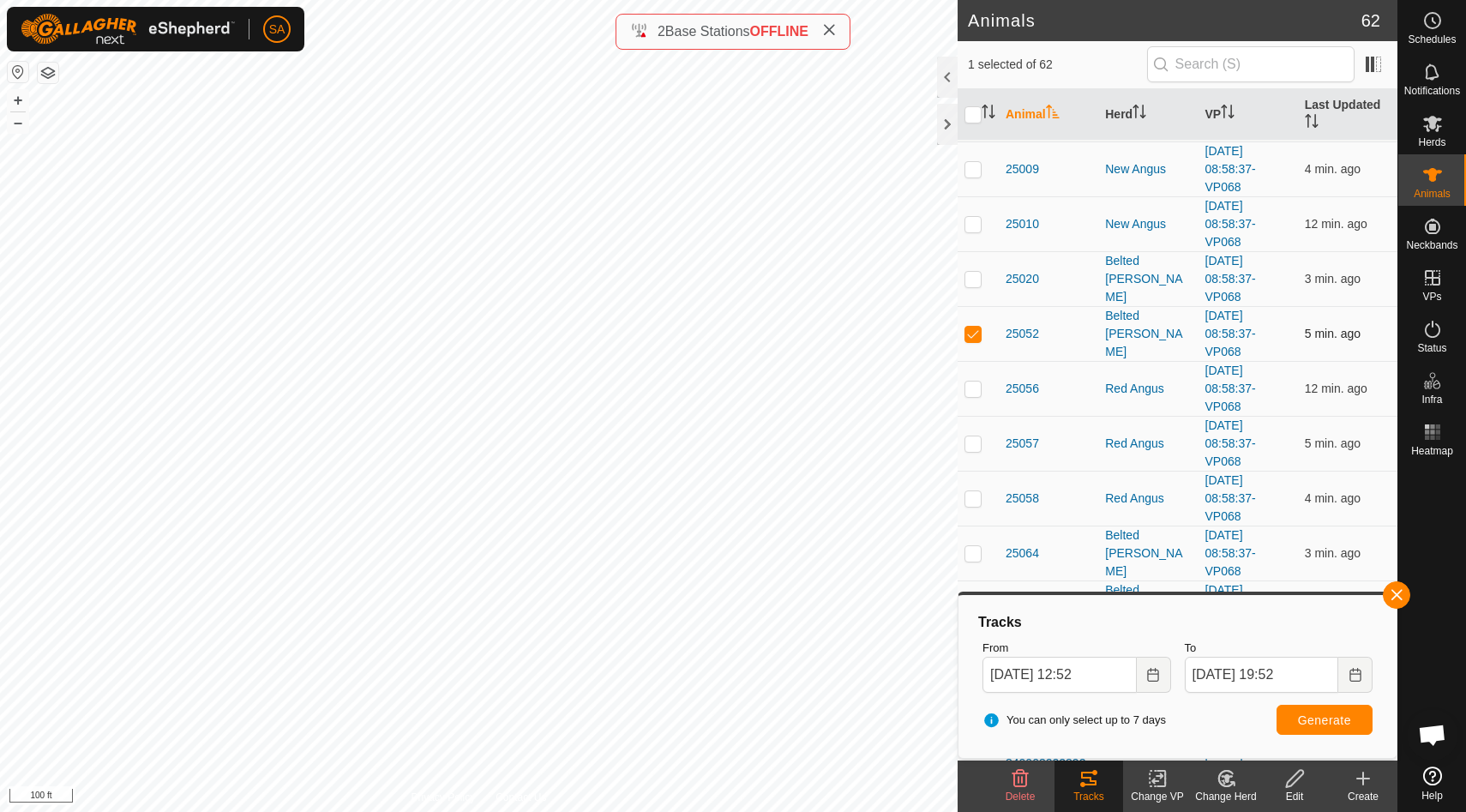
checkbox input "false"
click at [972, 281] on p-checkbox at bounding box center [973, 278] width 17 height 14
click at [1305, 719] on span "Generate" at bounding box center [1325, 720] width 53 height 14
click at [975, 276] on p-checkbox at bounding box center [973, 278] width 17 height 14
checkbox input "false"
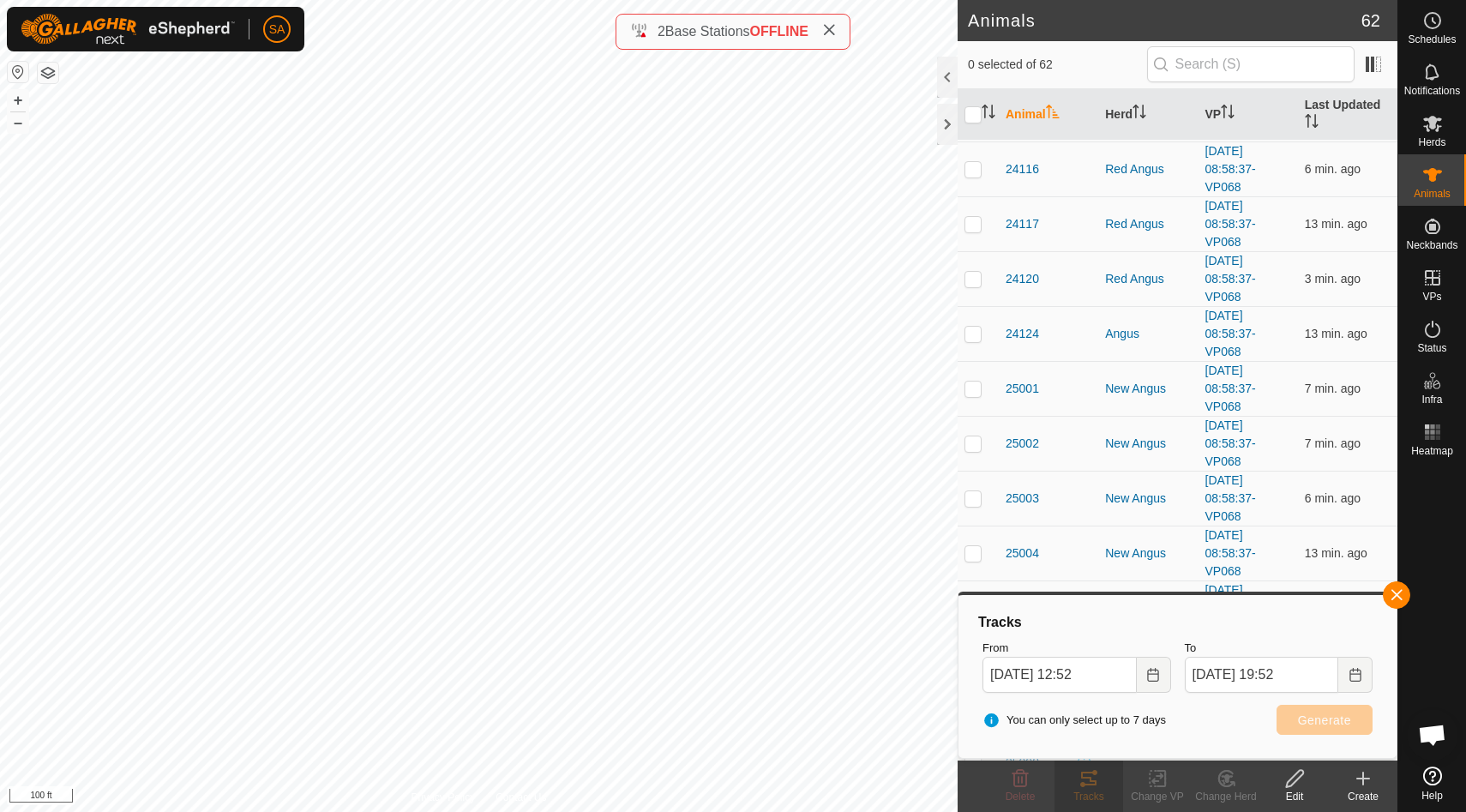
scroll to position [1378, 0]
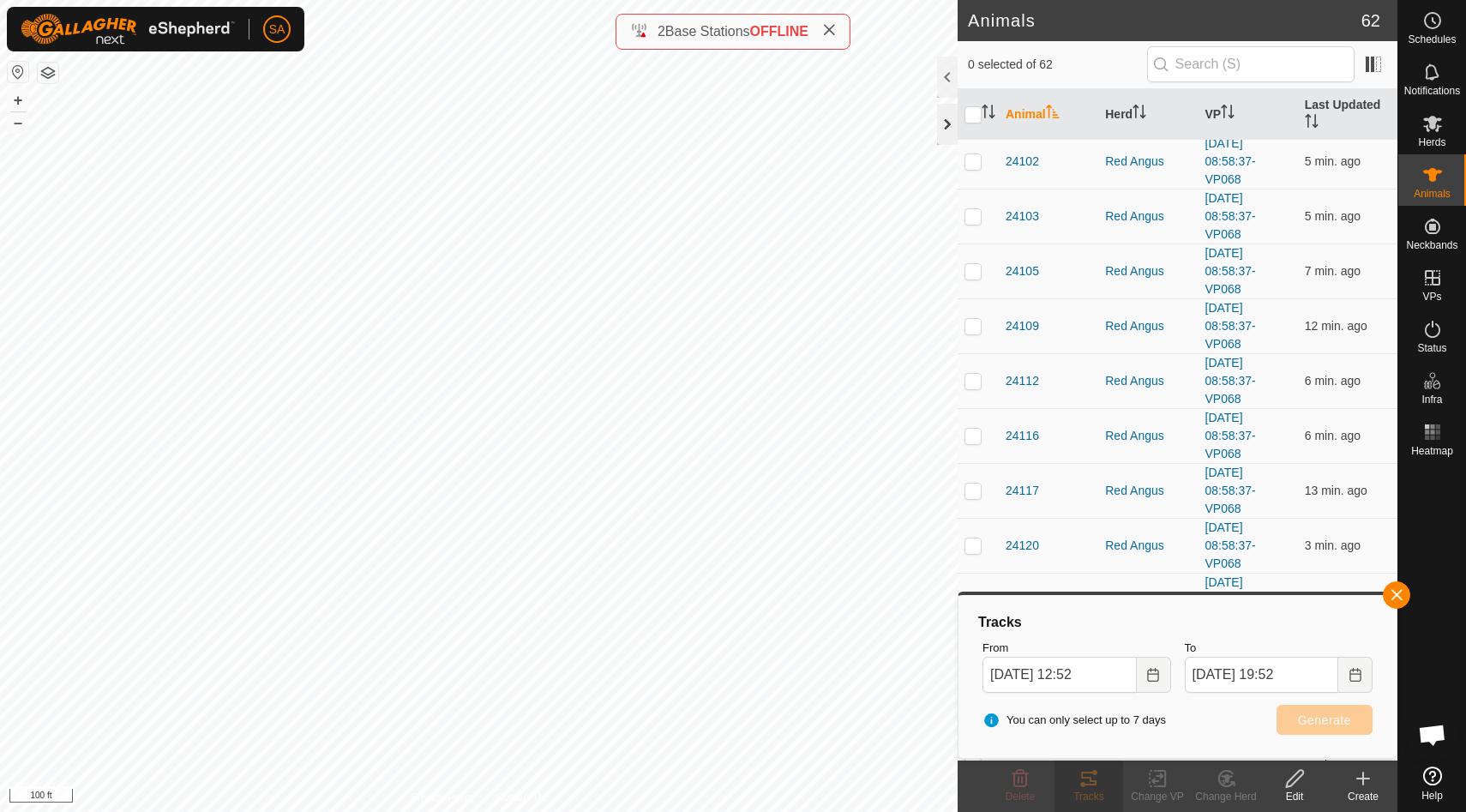
click at [947, 121] on div at bounding box center [947, 123] width 21 height 41
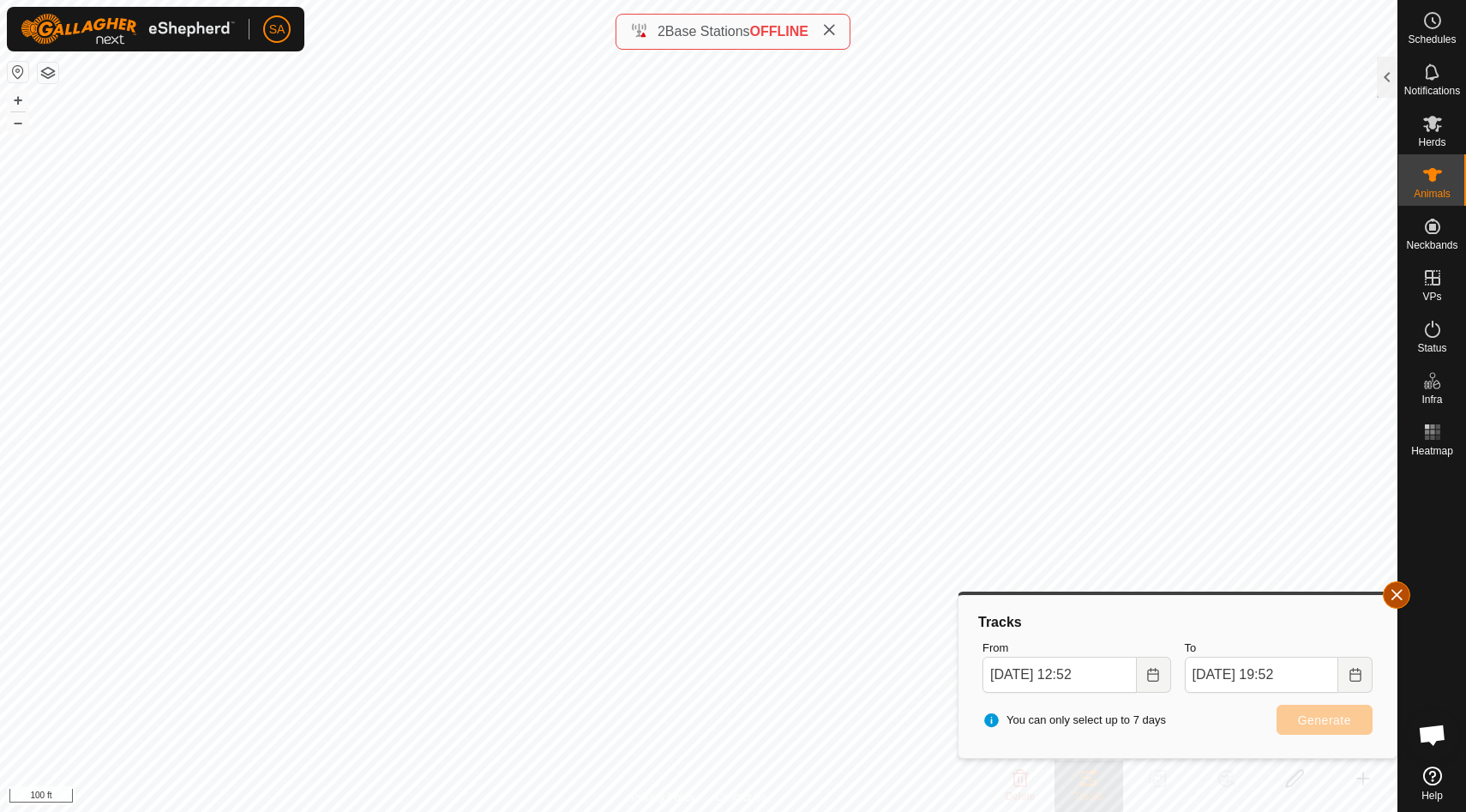
click at [1403, 591] on button "button" at bounding box center [1396, 594] width 27 height 27
